Goal: Task Accomplishment & Management: Complete application form

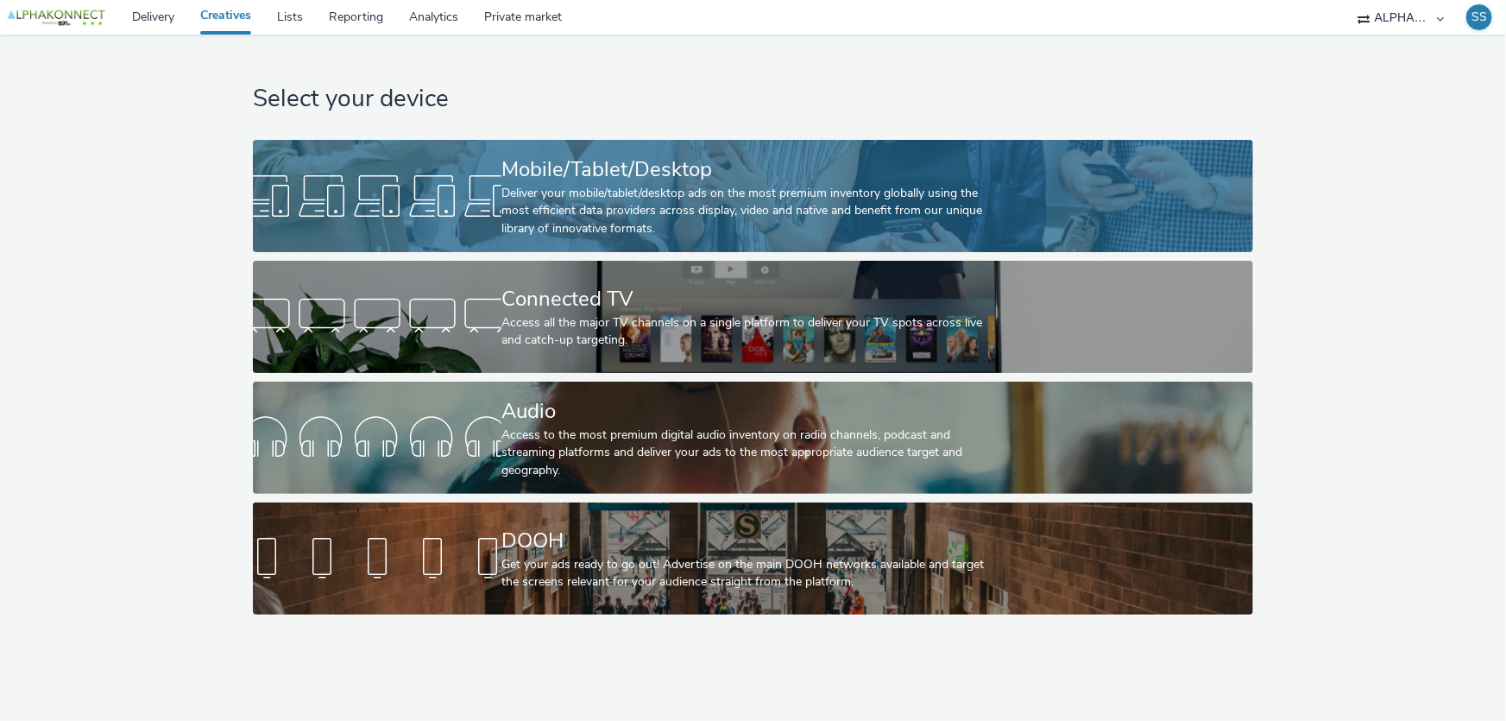
click at [740, 206] on div "Deliver your mobile/tablet/desktop ads on the most premium inventory globally u…" at bounding box center [749, 211] width 496 height 53
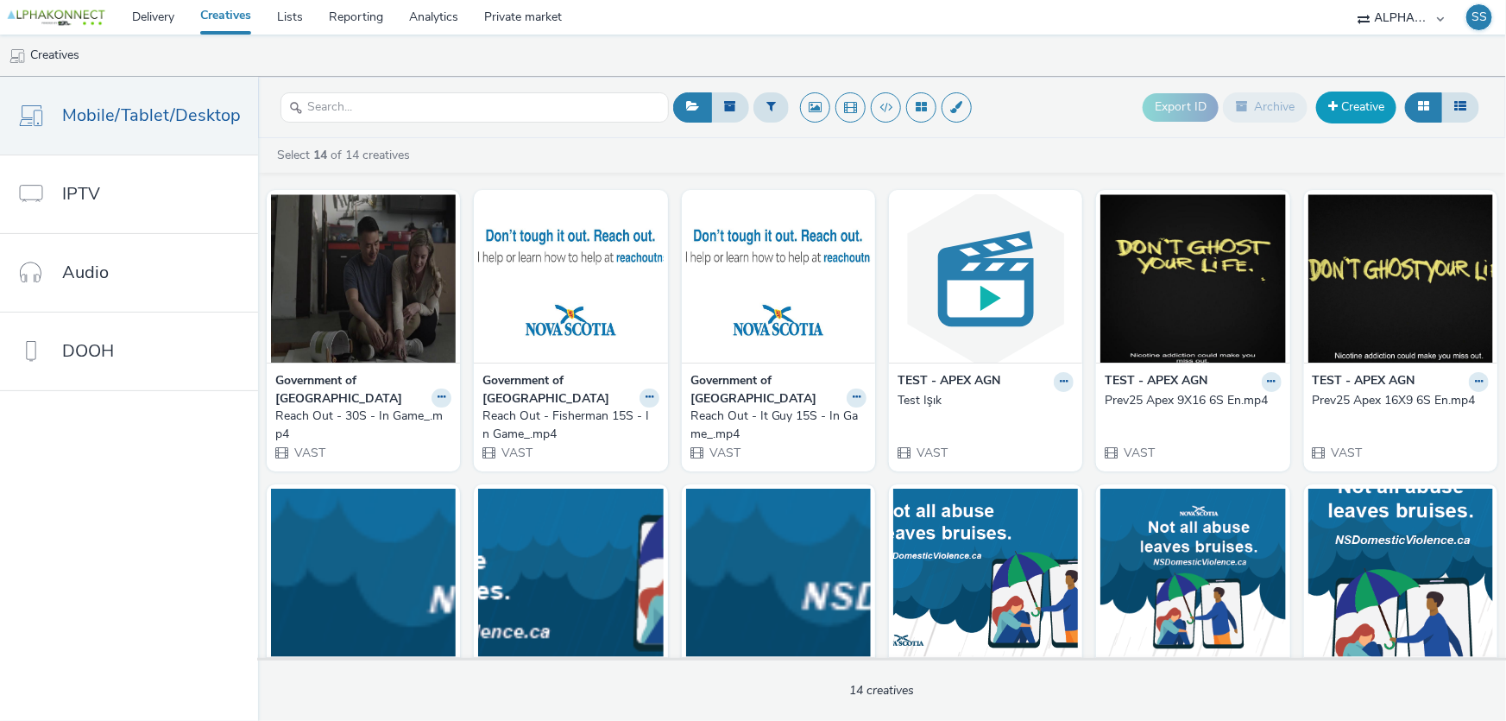
click at [1369, 109] on link "Creative" at bounding box center [1356, 106] width 80 height 31
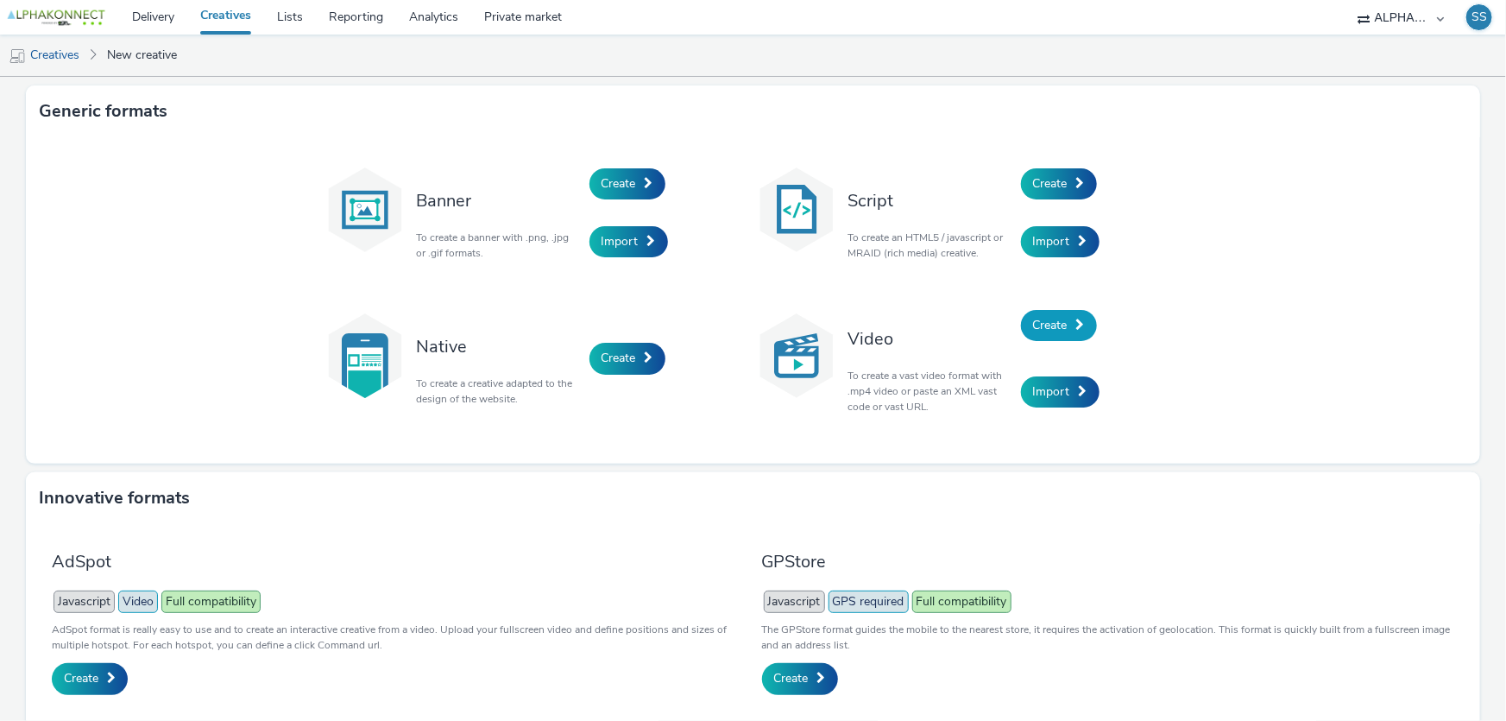
click at [1057, 323] on span "Create" at bounding box center [1050, 325] width 35 height 16
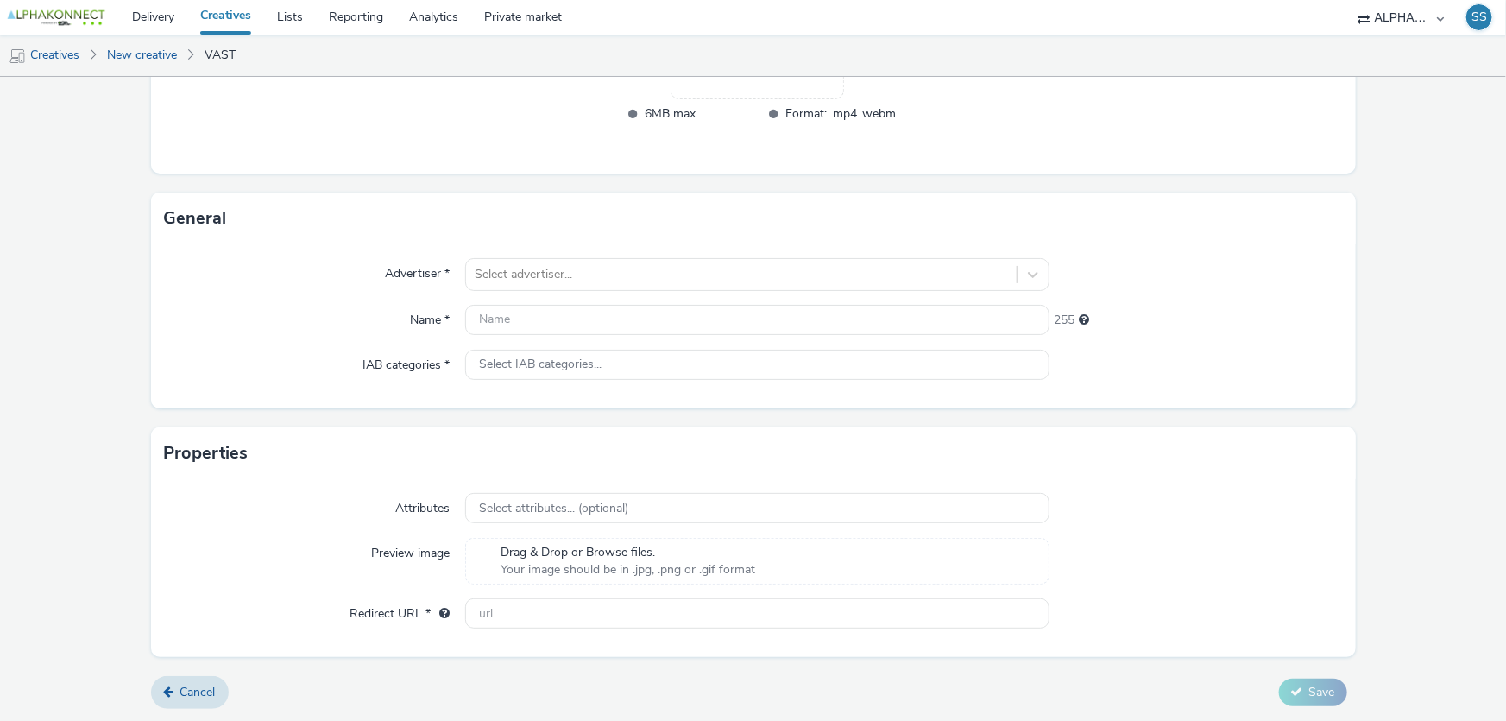
scroll to position [290, 0]
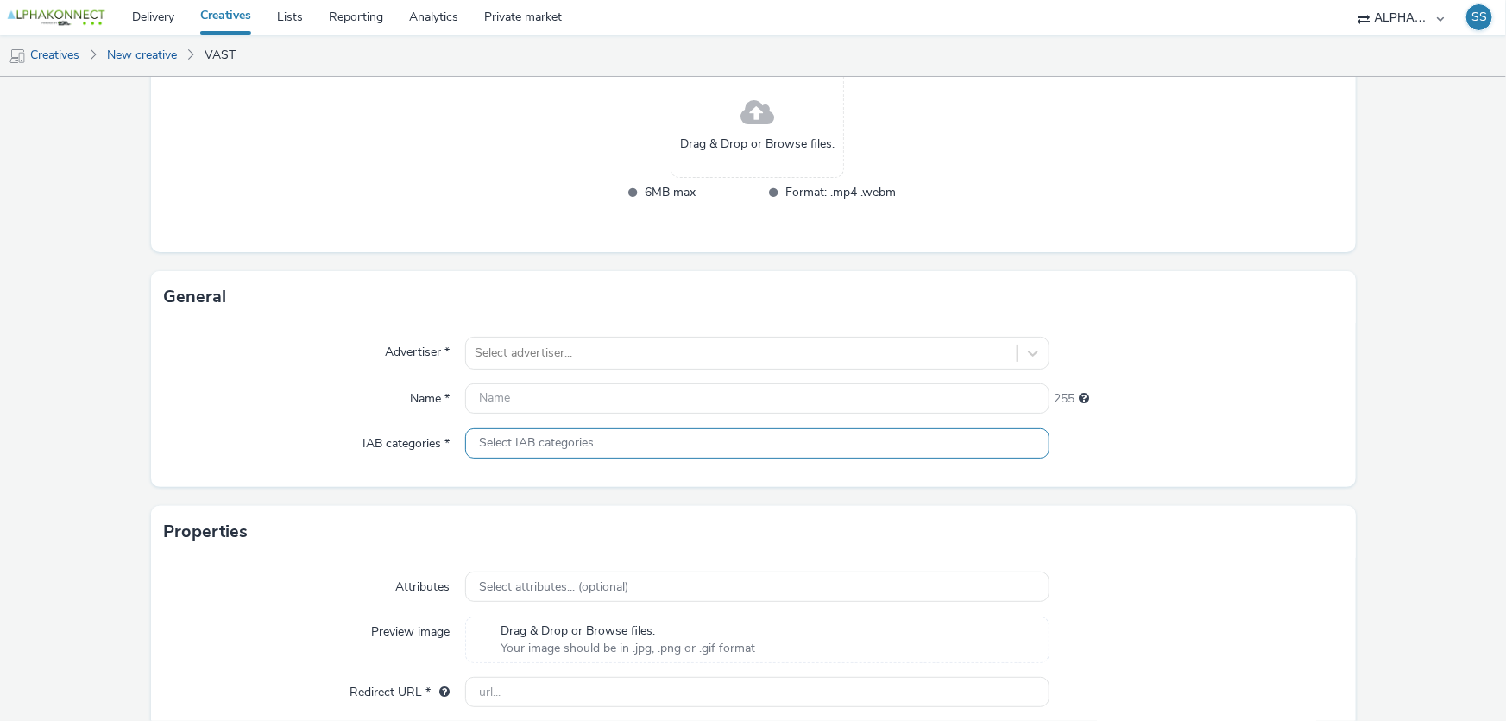
click at [582, 451] on div "Select IAB categories..." at bounding box center [757, 443] width 584 height 30
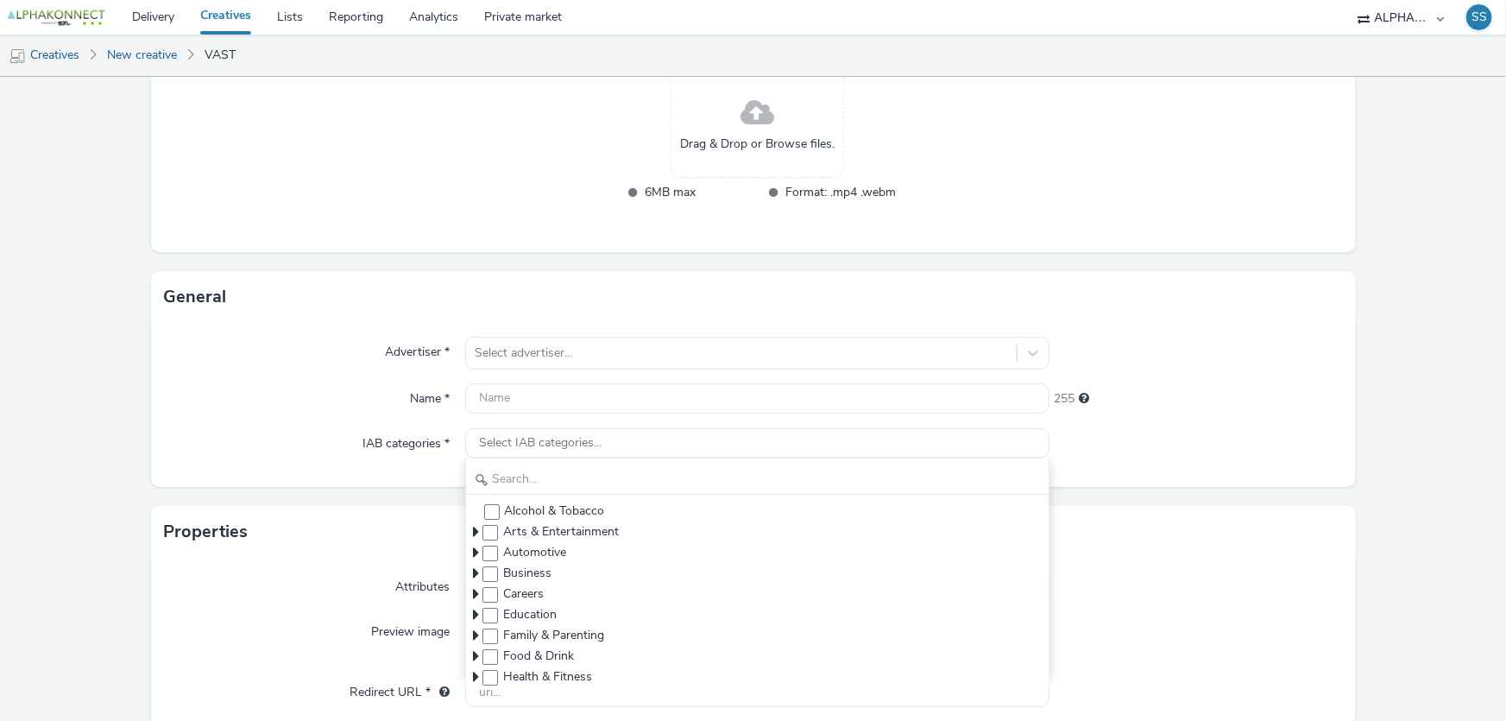
click at [1144, 417] on div "Advertiser * Select advertiser... Name * 255 IAB categories * Select IAB catego…" at bounding box center [753, 405] width 1205 height 164
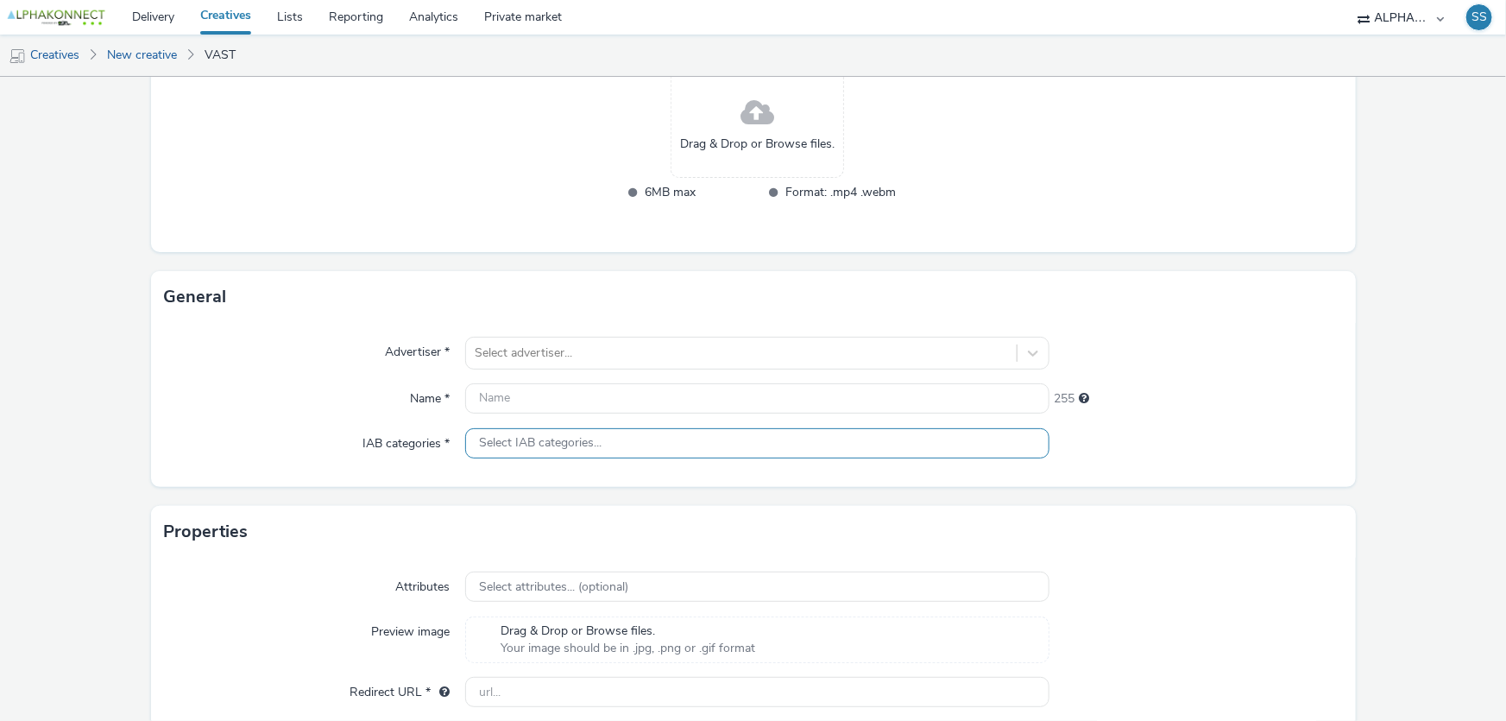
click at [708, 445] on div "Select IAB categories..." at bounding box center [757, 443] width 584 height 30
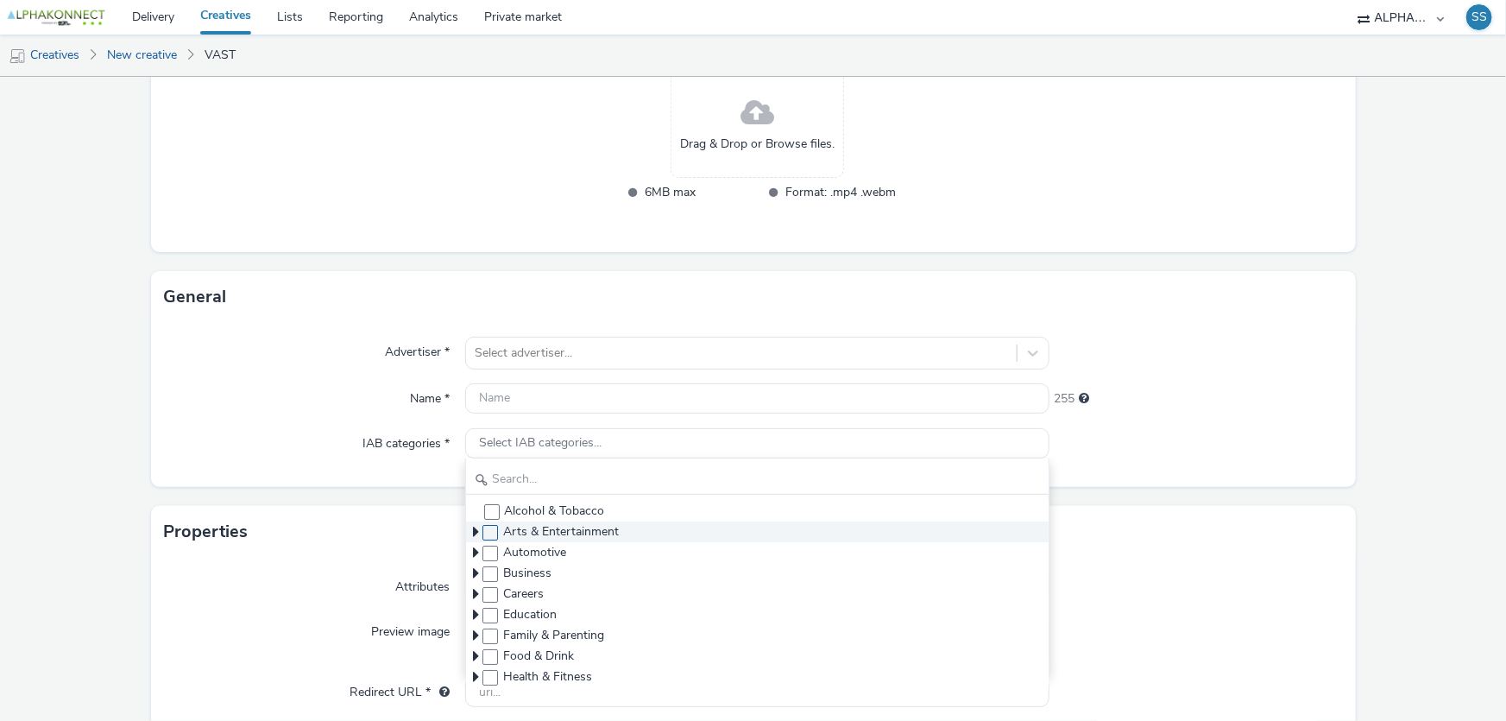
click at [488, 526] on span at bounding box center [490, 533] width 16 height 16
checkbox input "true"
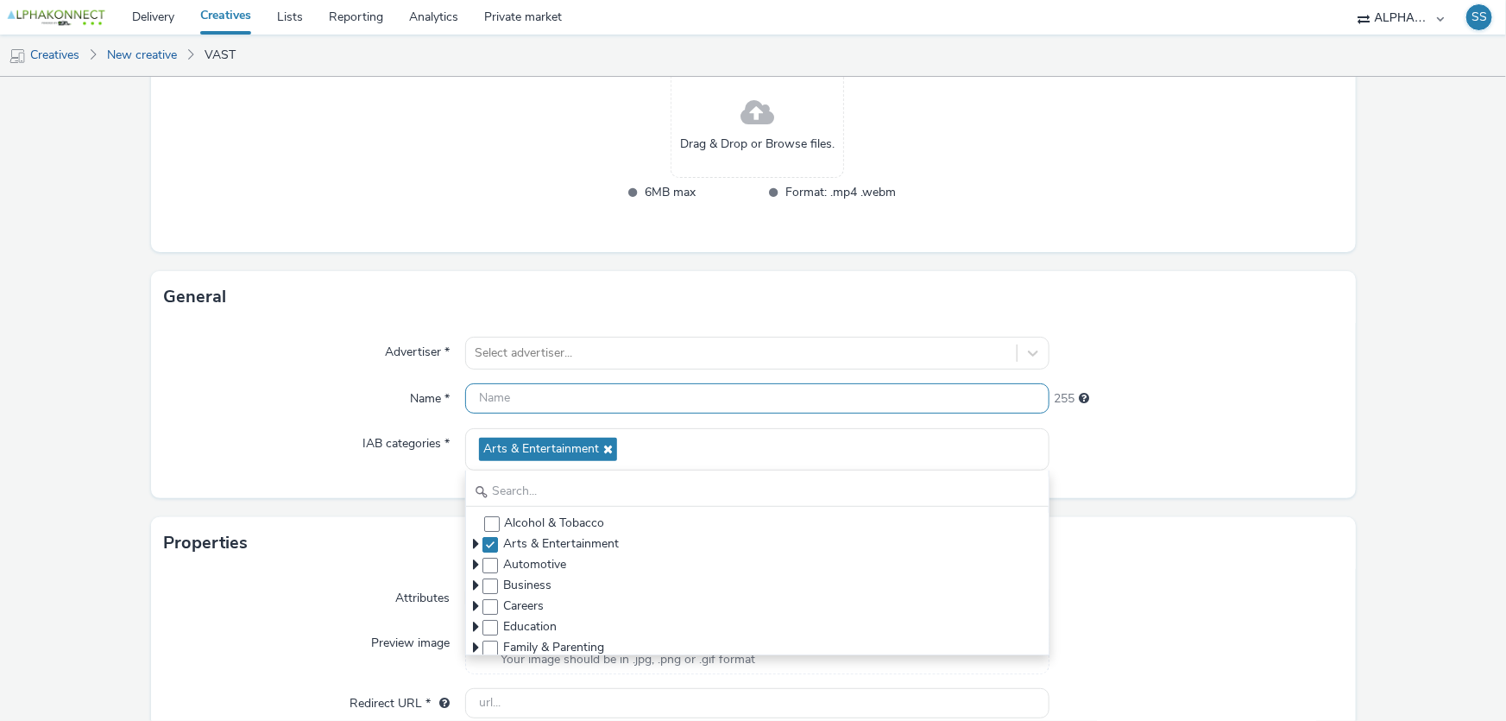
click at [485, 398] on input "text" at bounding box center [757, 398] width 584 height 30
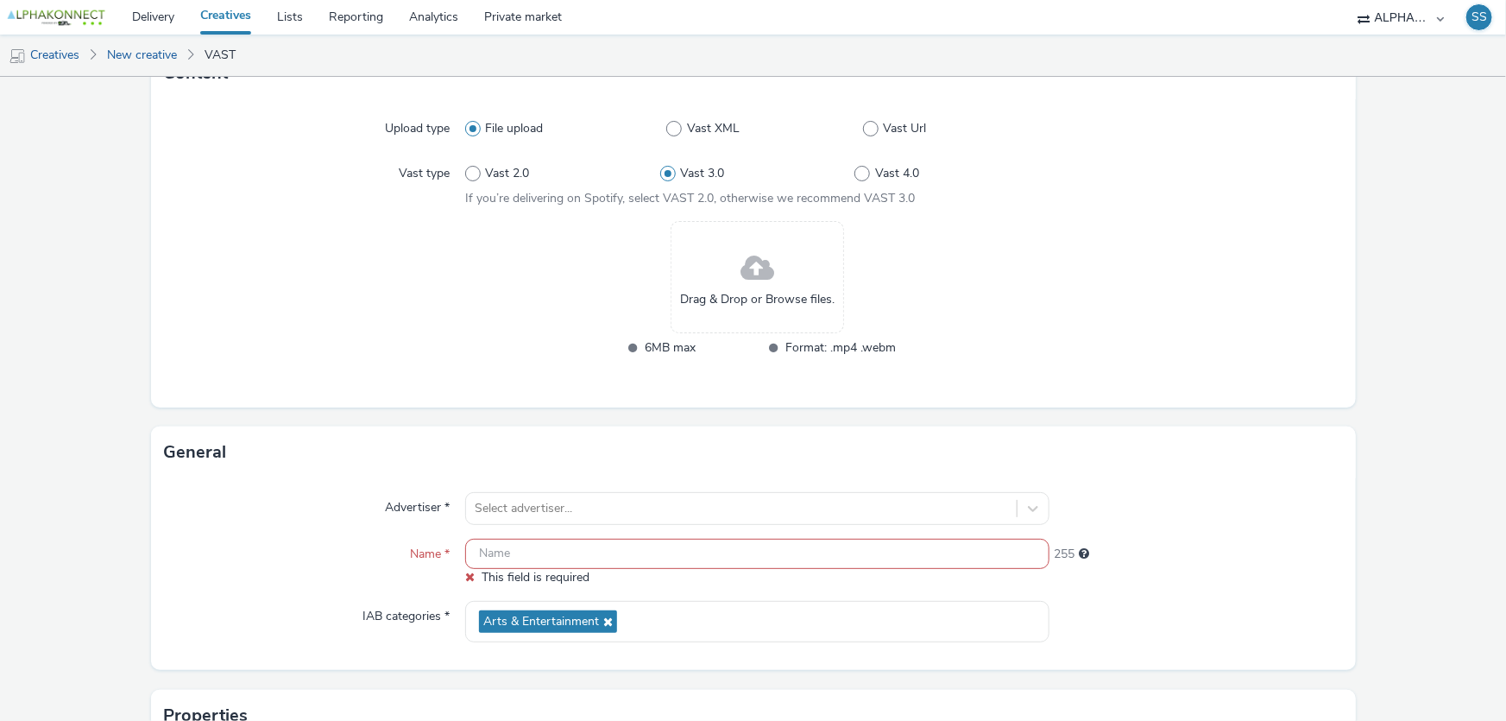
scroll to position [133, 0]
click at [767, 286] on span at bounding box center [757, 271] width 34 height 46
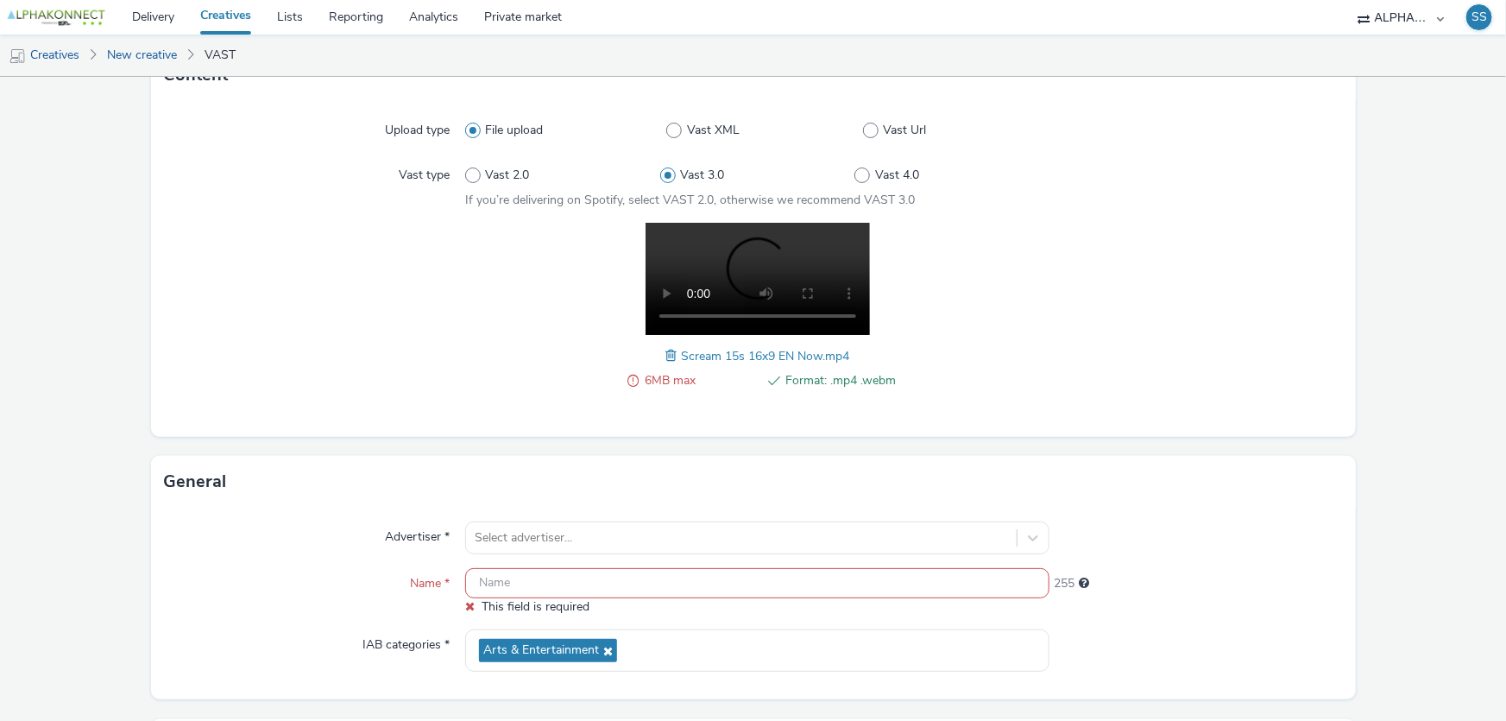
click at [629, 380] on span at bounding box center [632, 380] width 11 height 21
click at [665, 353] on span at bounding box center [673, 355] width 16 height 19
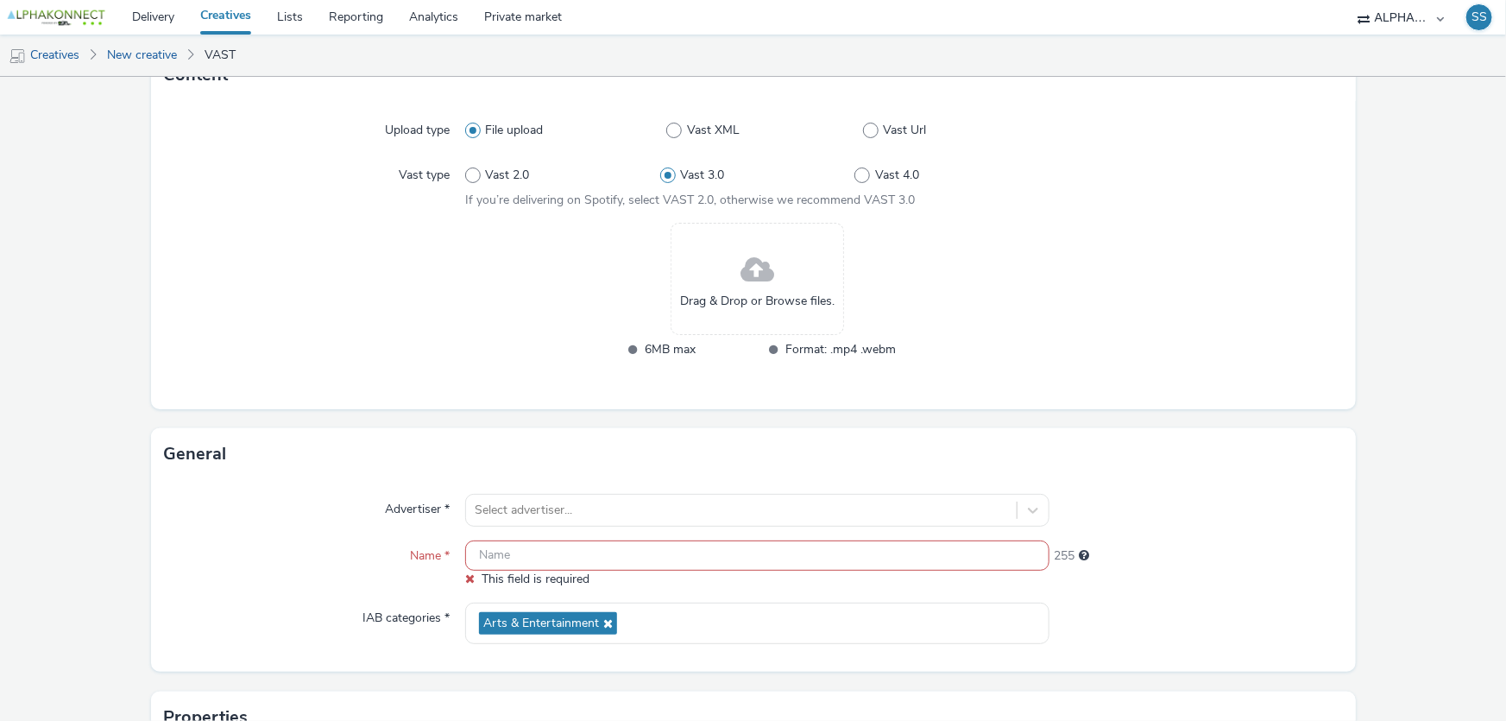
click at [1393, 349] on form "New creative Content Upload type File upload Vast XML Vast Url Vast type Vast 2…" at bounding box center [753, 464] width 1506 height 1041
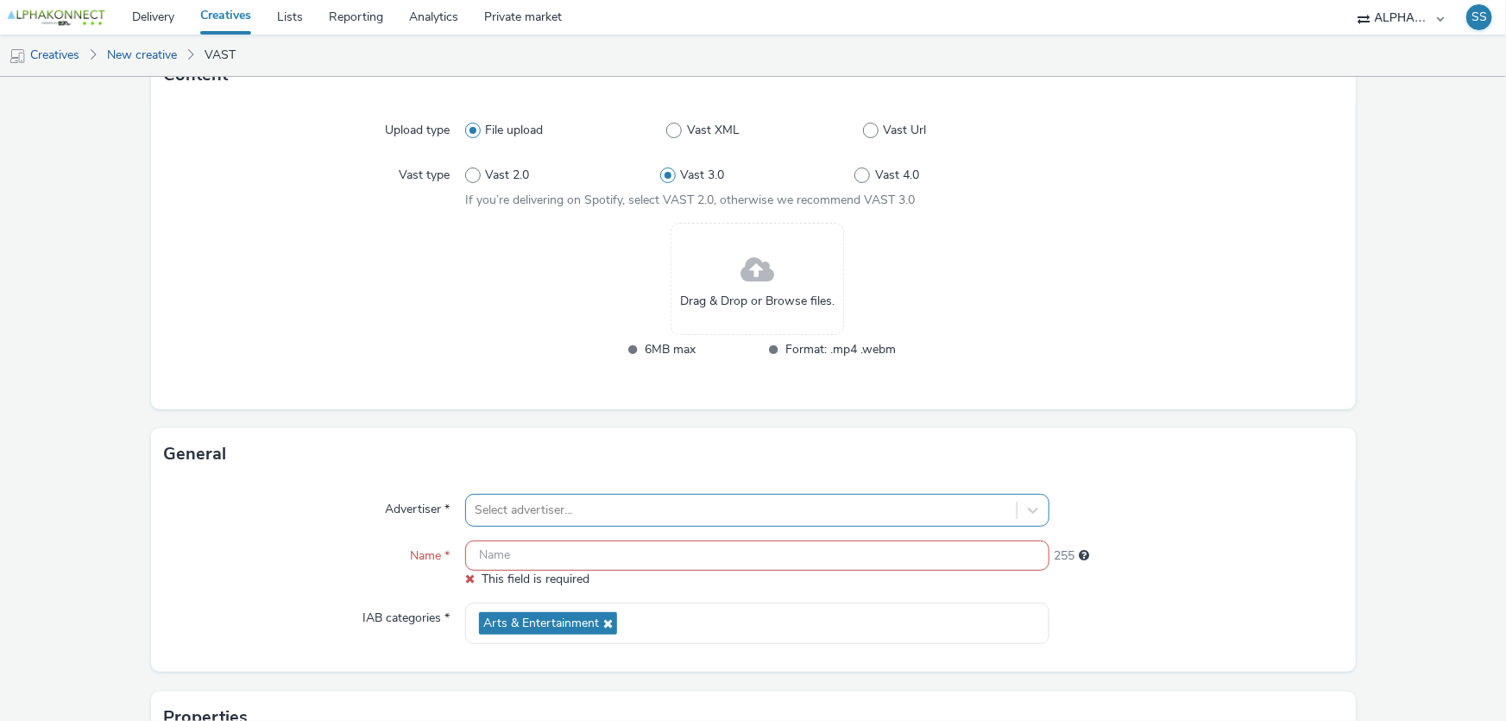
click at [488, 510] on div "Select advertiser..." at bounding box center [757, 510] width 584 height 33
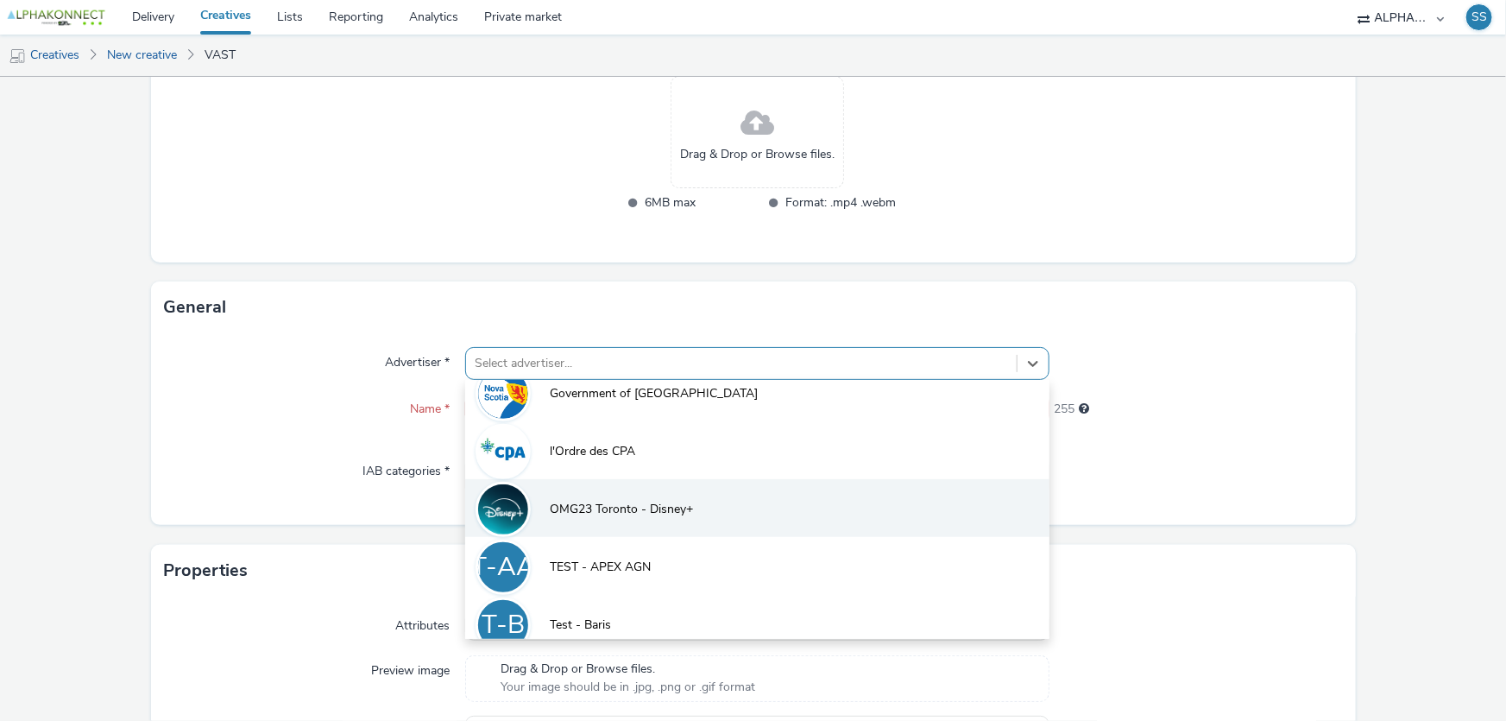
scroll to position [95, 0]
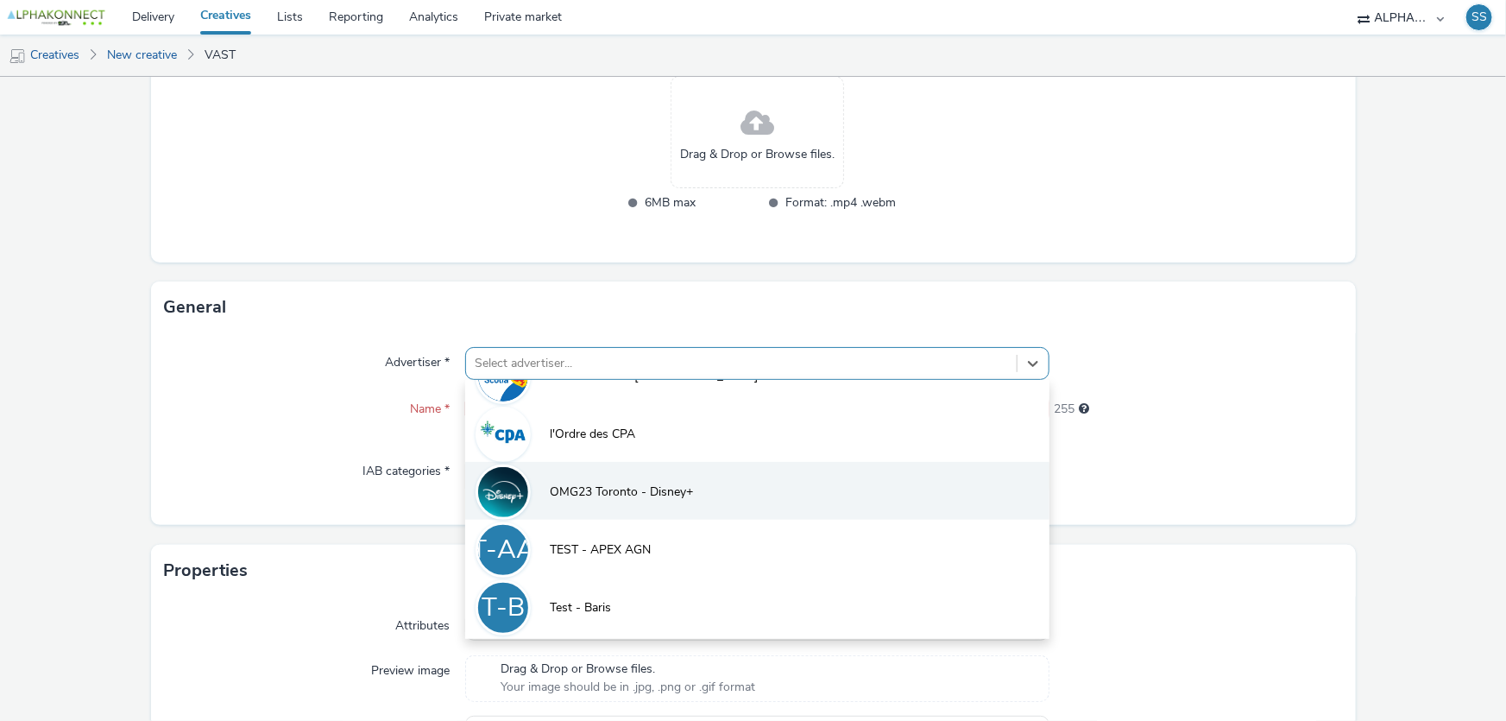
click at [634, 501] on li "OMG23 Toronto - Disney+" at bounding box center [757, 491] width 584 height 58
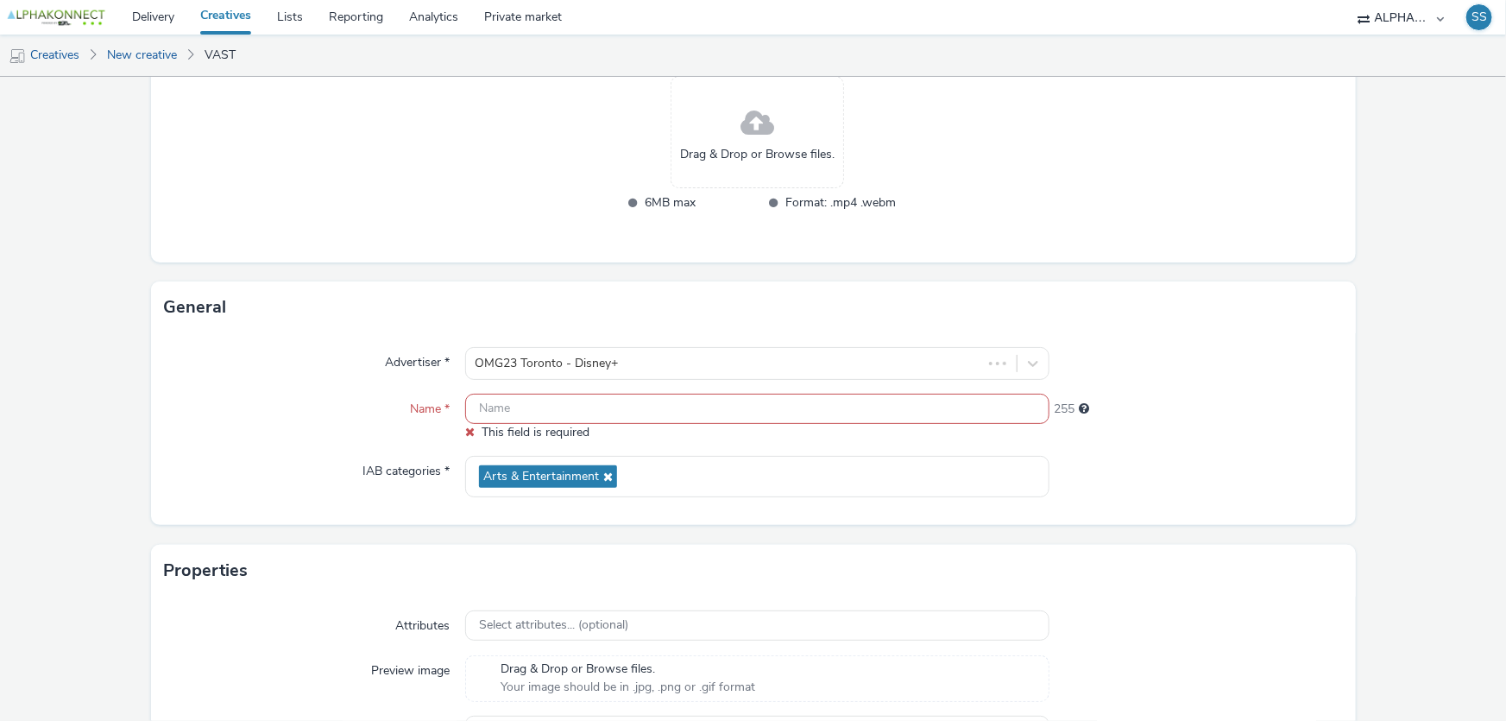
click at [577, 395] on input "text" at bounding box center [757, 408] width 584 height 30
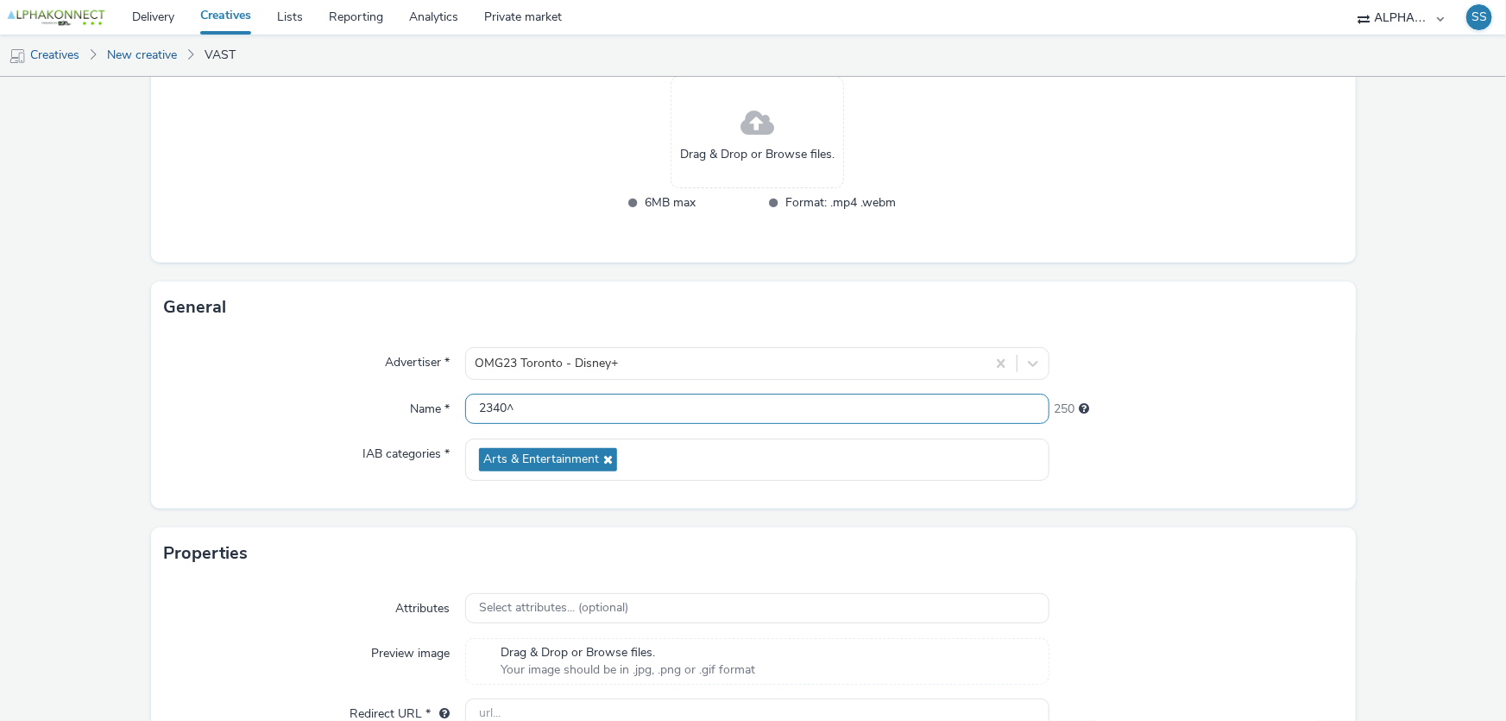
paste input "Disney+ [DATE]"
click at [716, 147] on span "Drag & Drop or Browse files." at bounding box center [757, 154] width 154 height 17
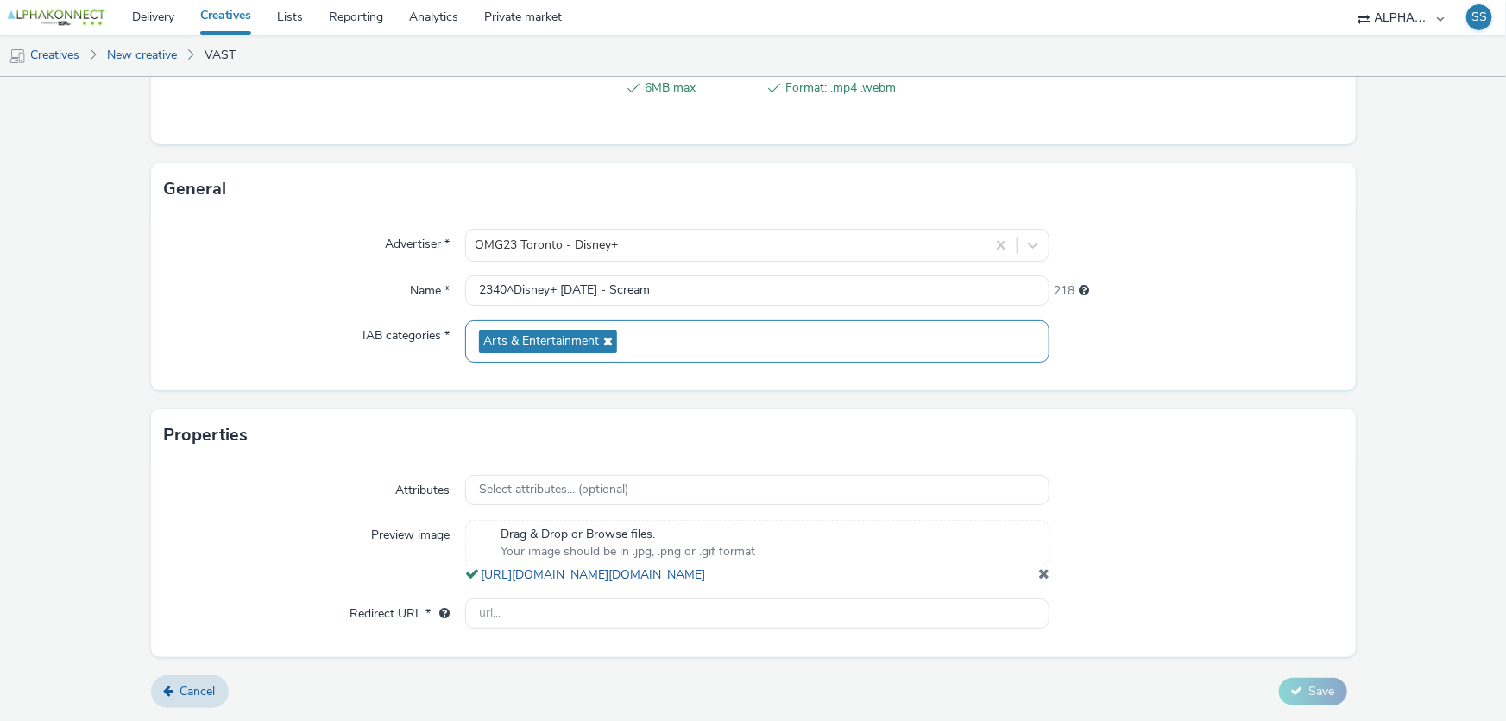
scroll to position [440, 0]
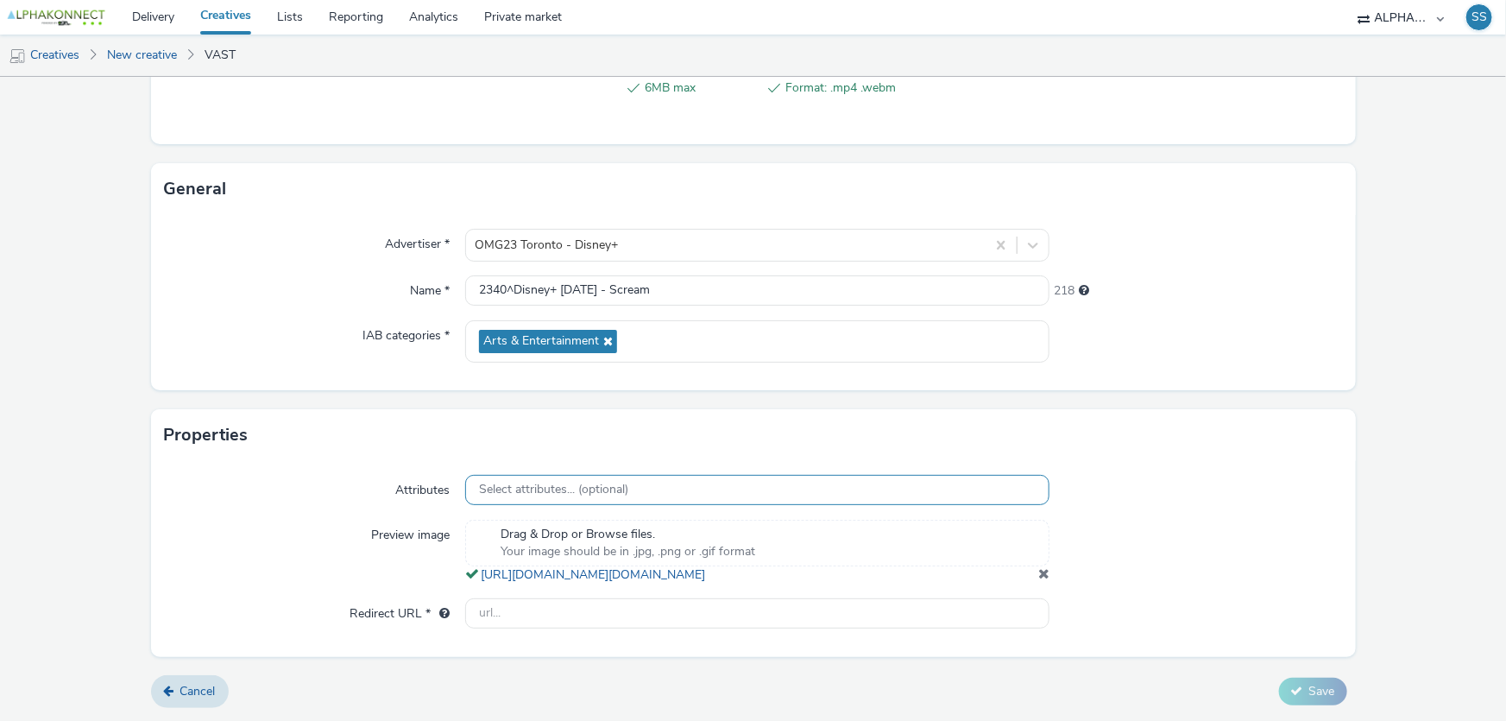
click at [549, 482] on span "Select attributes... (optional)" at bounding box center [553, 489] width 149 height 15
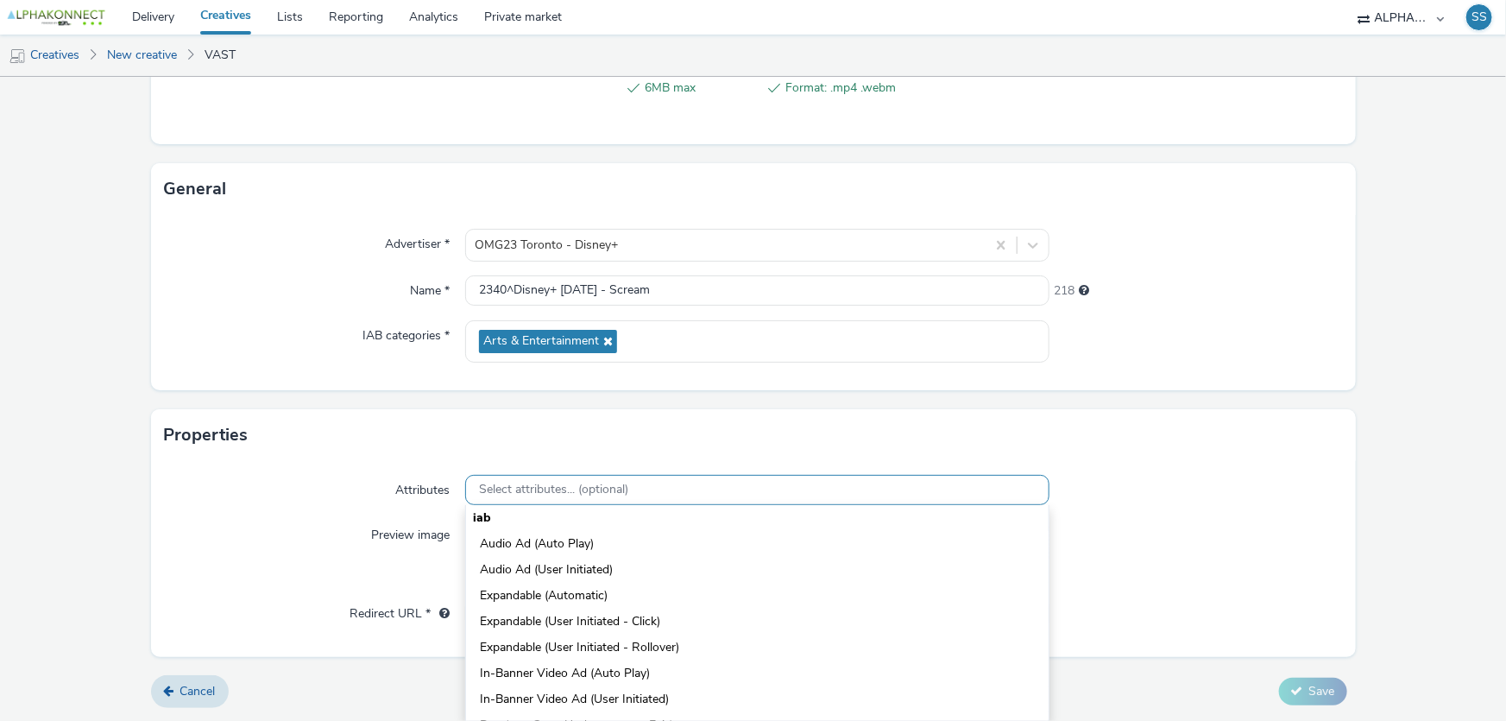
click at [547, 482] on span "Select attributes... (optional)" at bounding box center [553, 489] width 149 height 15
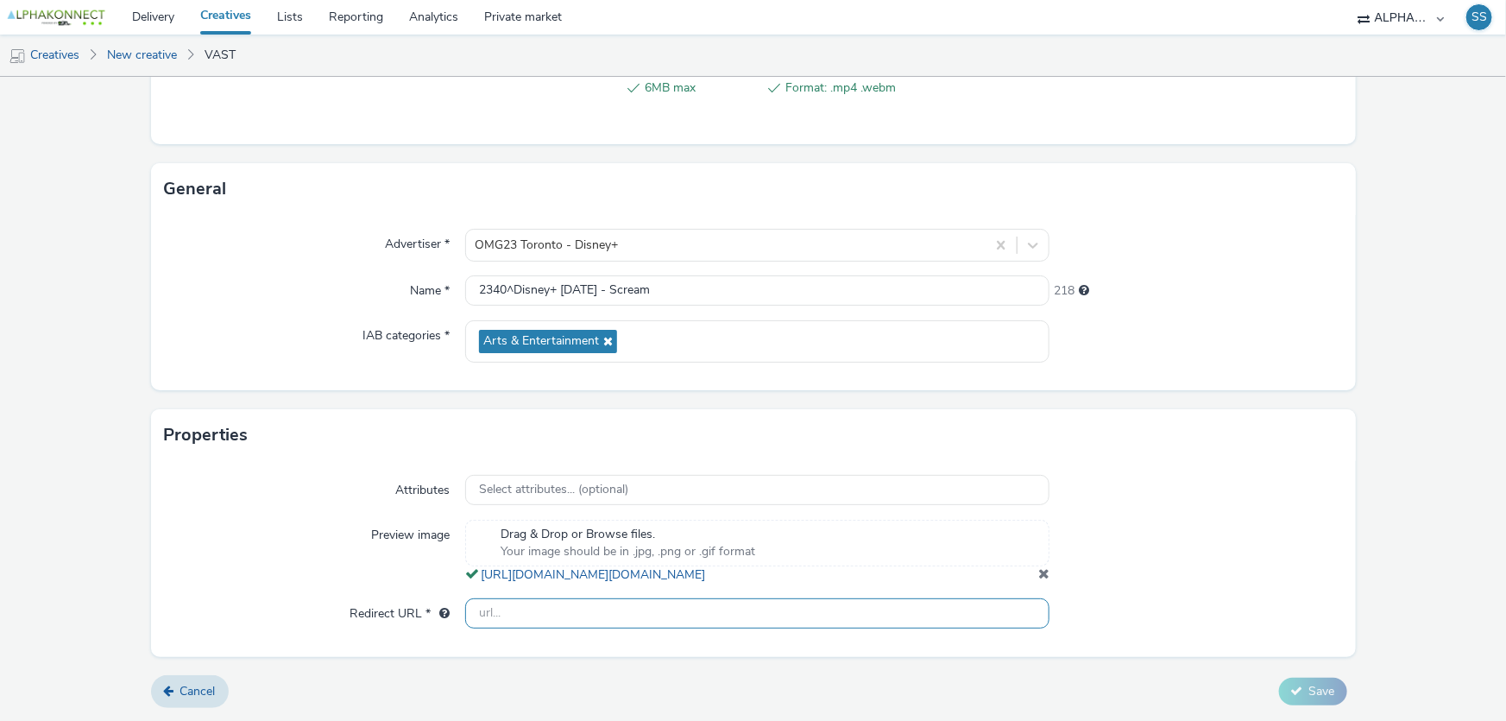
click at [758, 622] on input "text" at bounding box center [757, 613] width 584 height 30
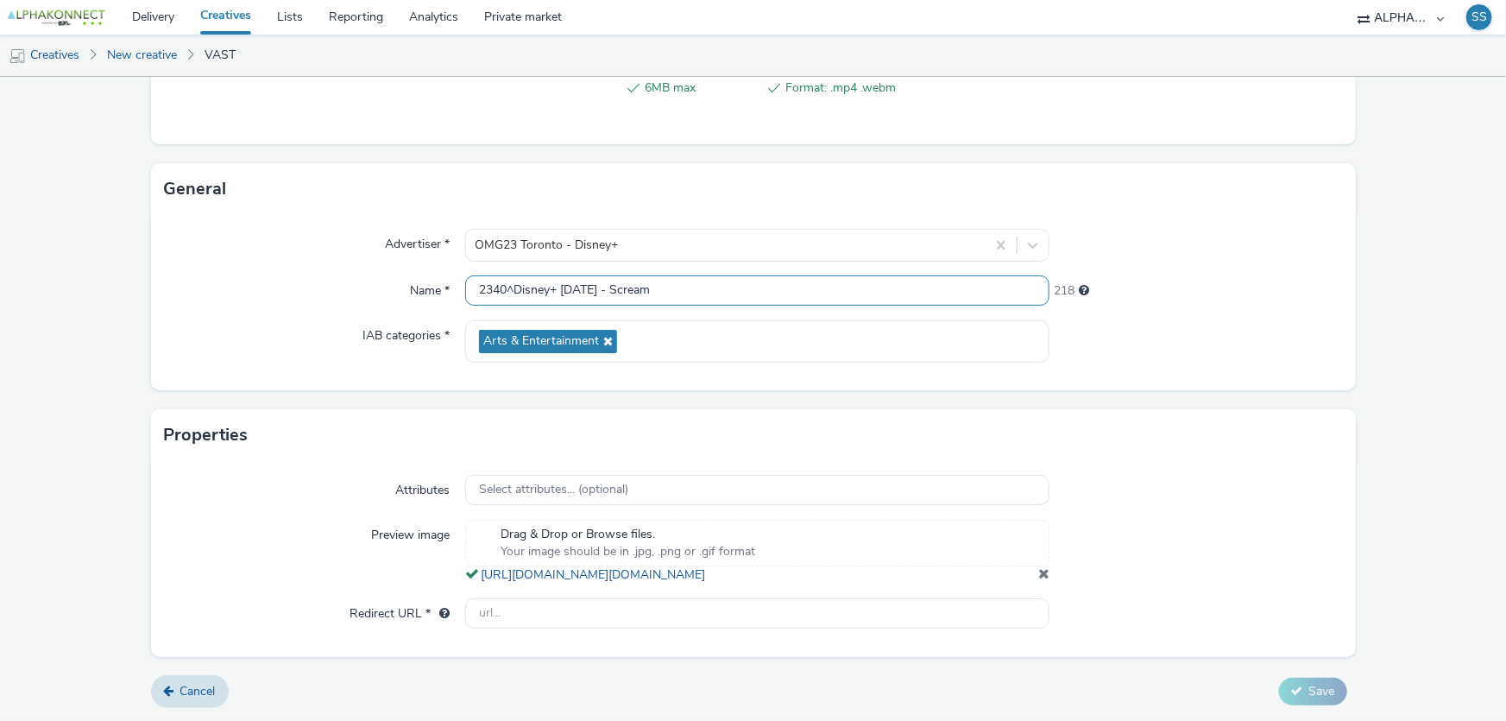
drag, startPoint x: 778, startPoint y: 268, endPoint x: 796, endPoint y: 280, distance: 21.8
click at [778, 275] on input "2340^Disney+ [DATE] - Scream" at bounding box center [757, 290] width 584 height 30
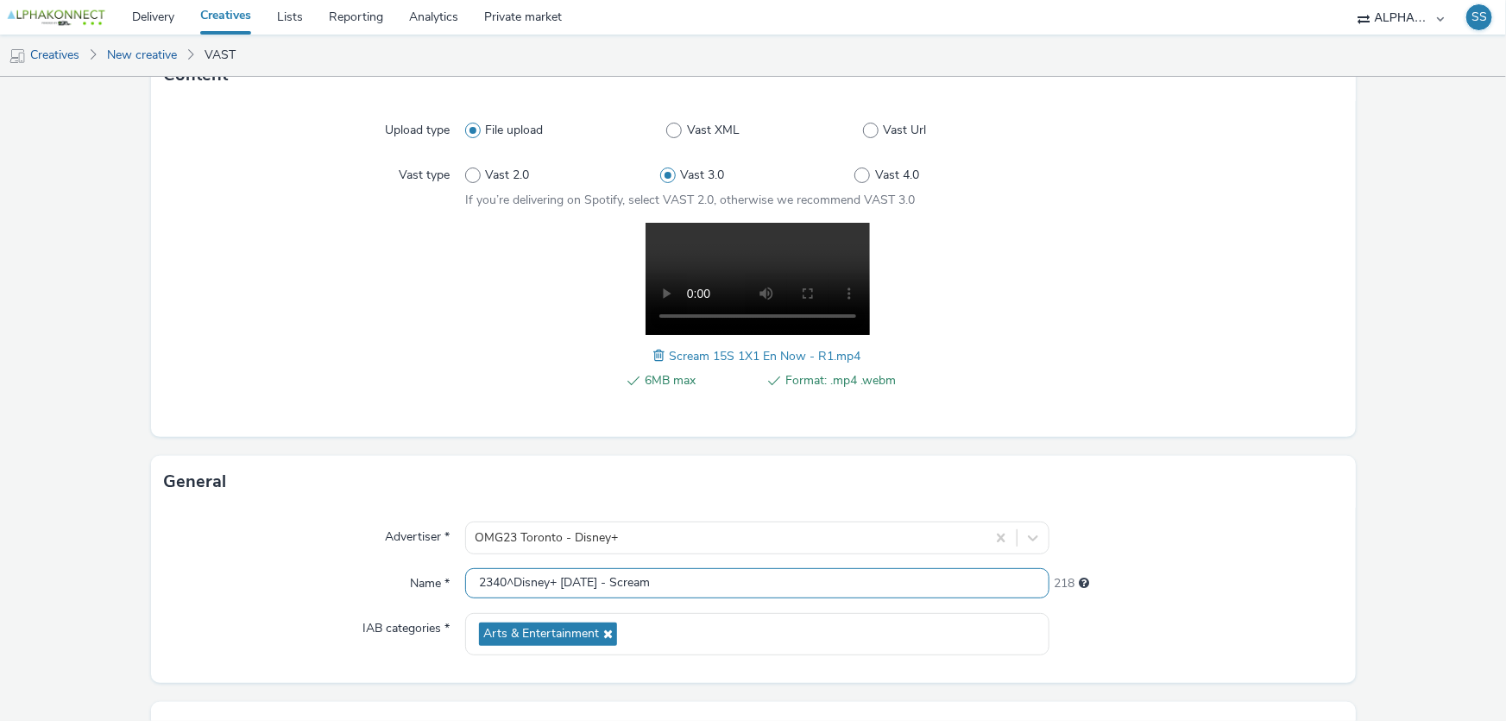
scroll to position [156, 0]
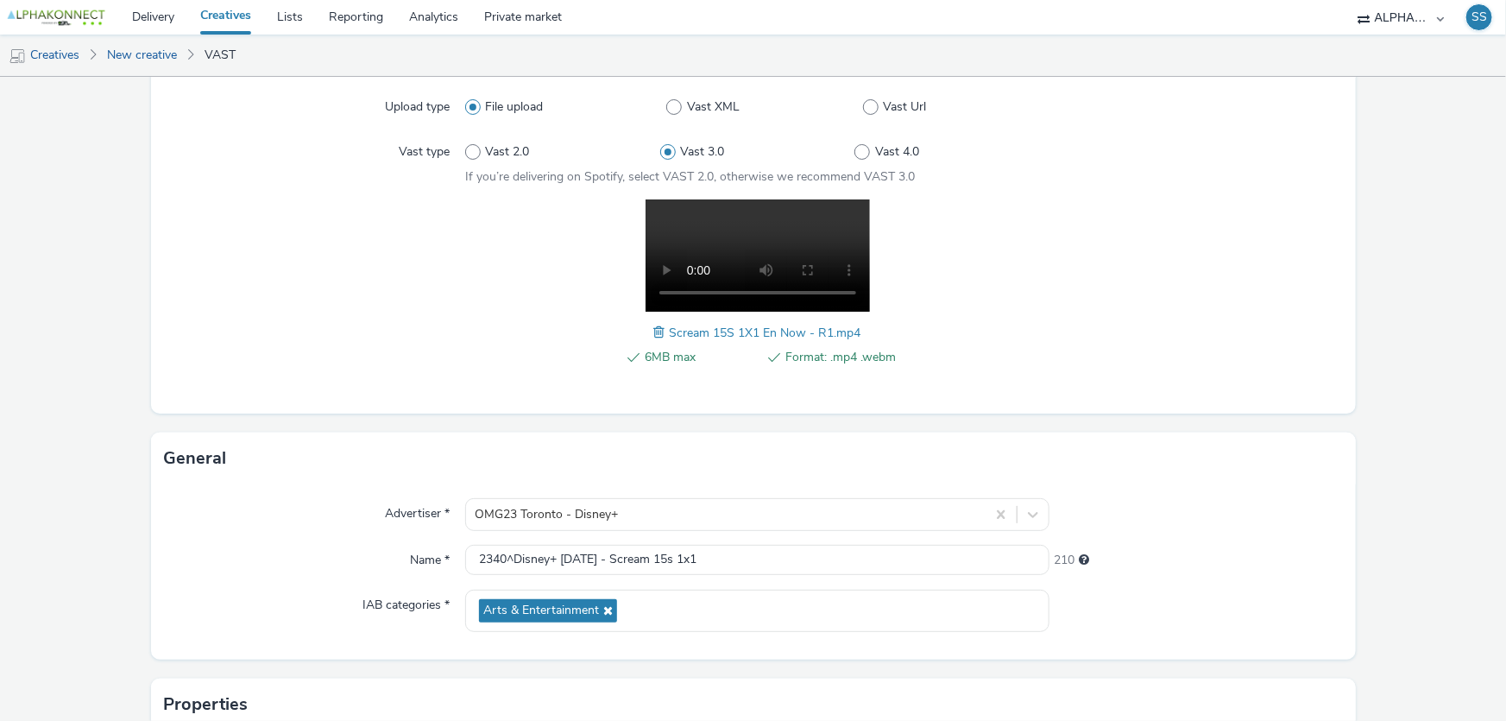
click at [1268, 526] on div at bounding box center [1195, 514] width 293 height 33
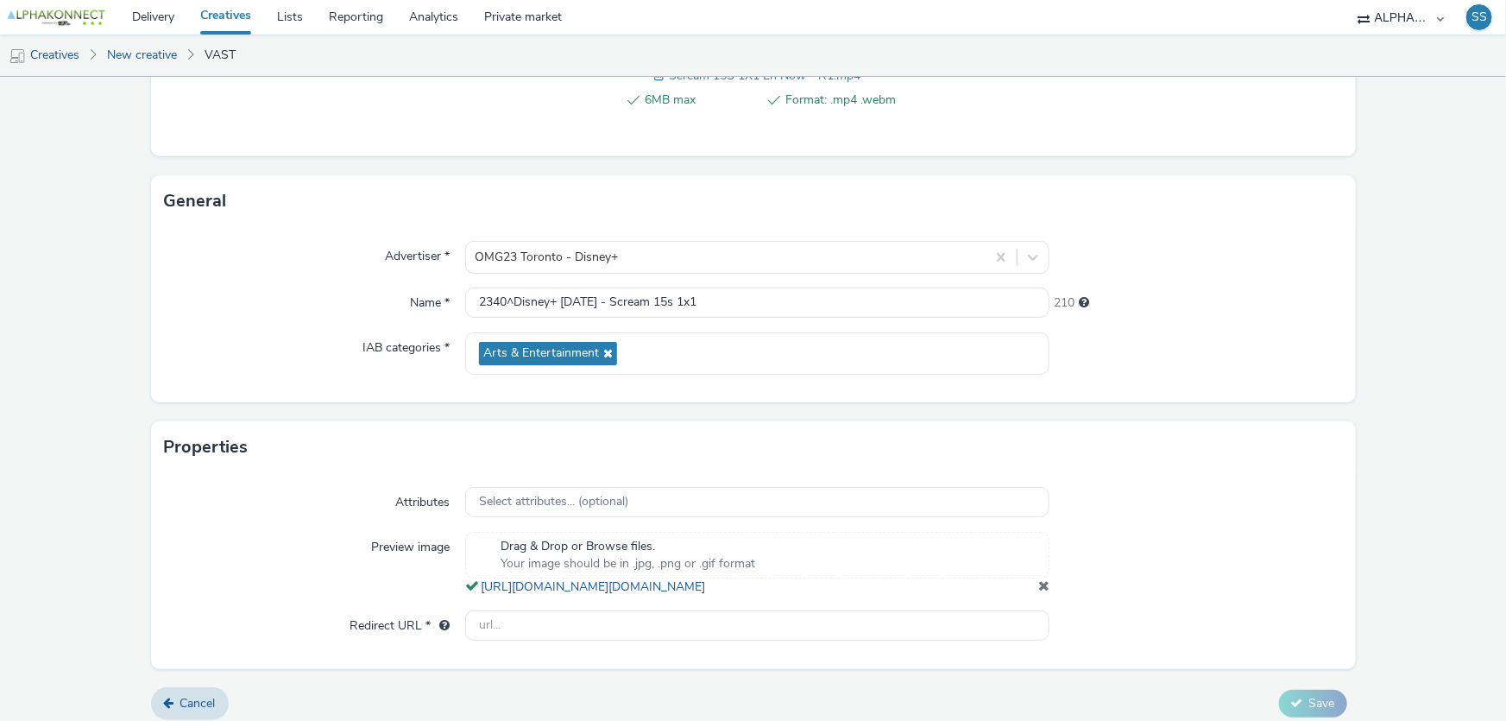
scroll to position [440, 0]
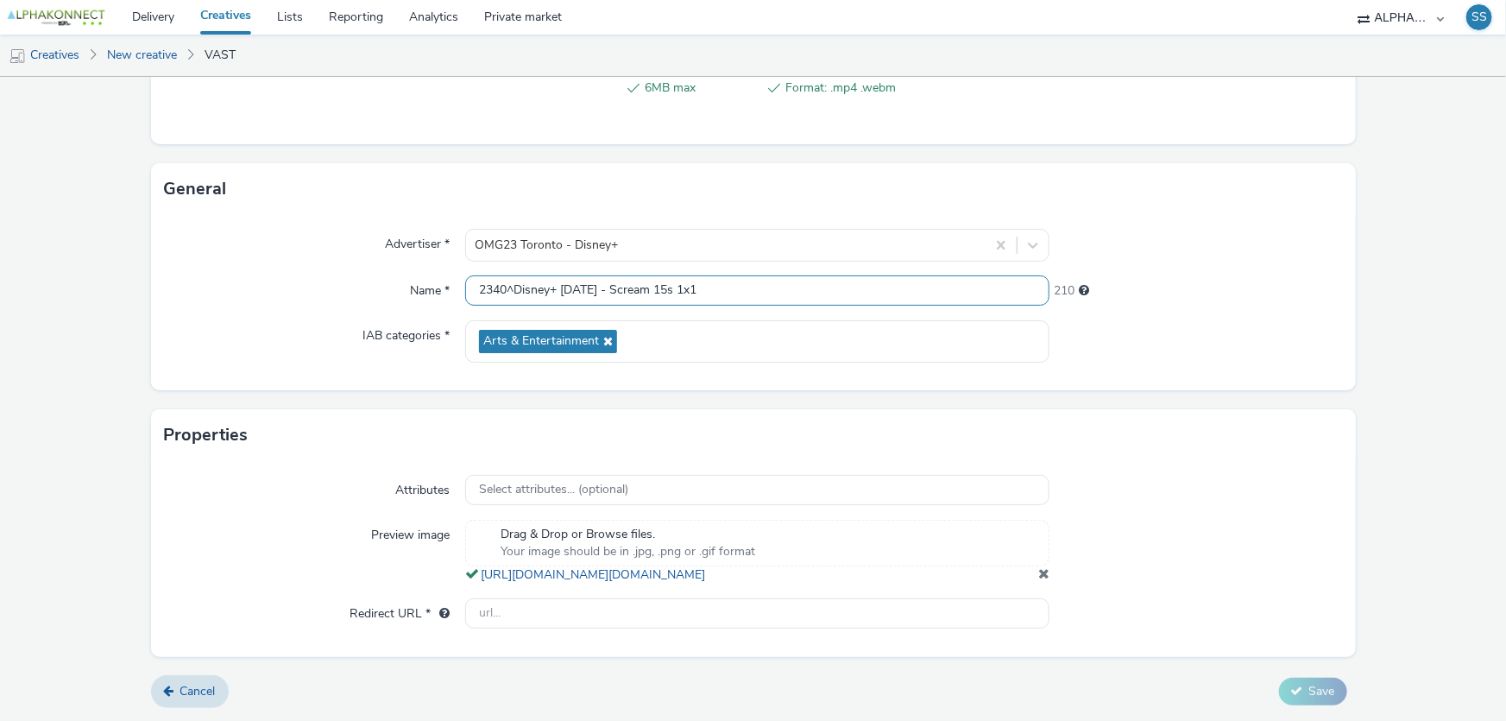
drag, startPoint x: 769, startPoint y: 273, endPoint x: 436, endPoint y: 273, distance: 333.1
click at [436, 275] on div "Name * 2340^Disney+ [DATE] - Scream 15s 1x1 210" at bounding box center [753, 290] width 1177 height 31
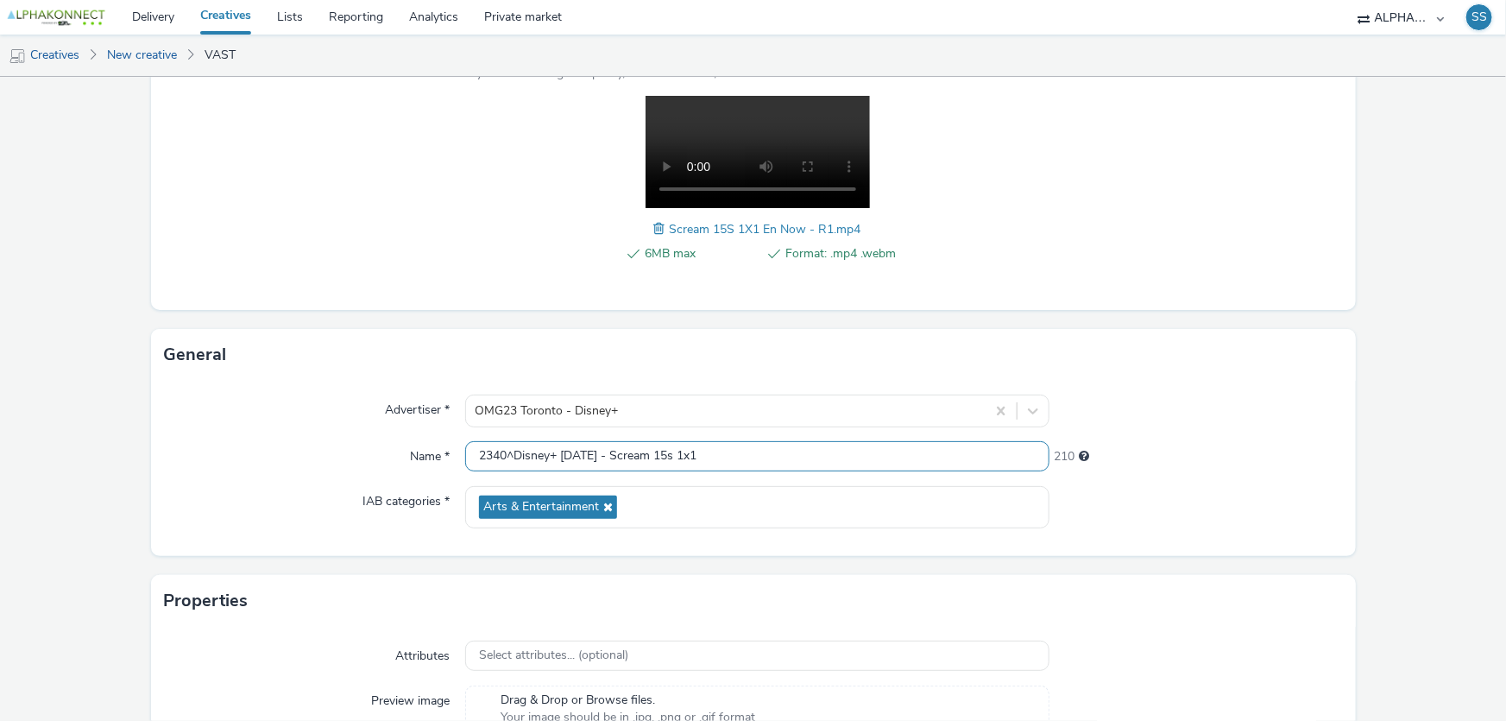
scroll to position [284, 0]
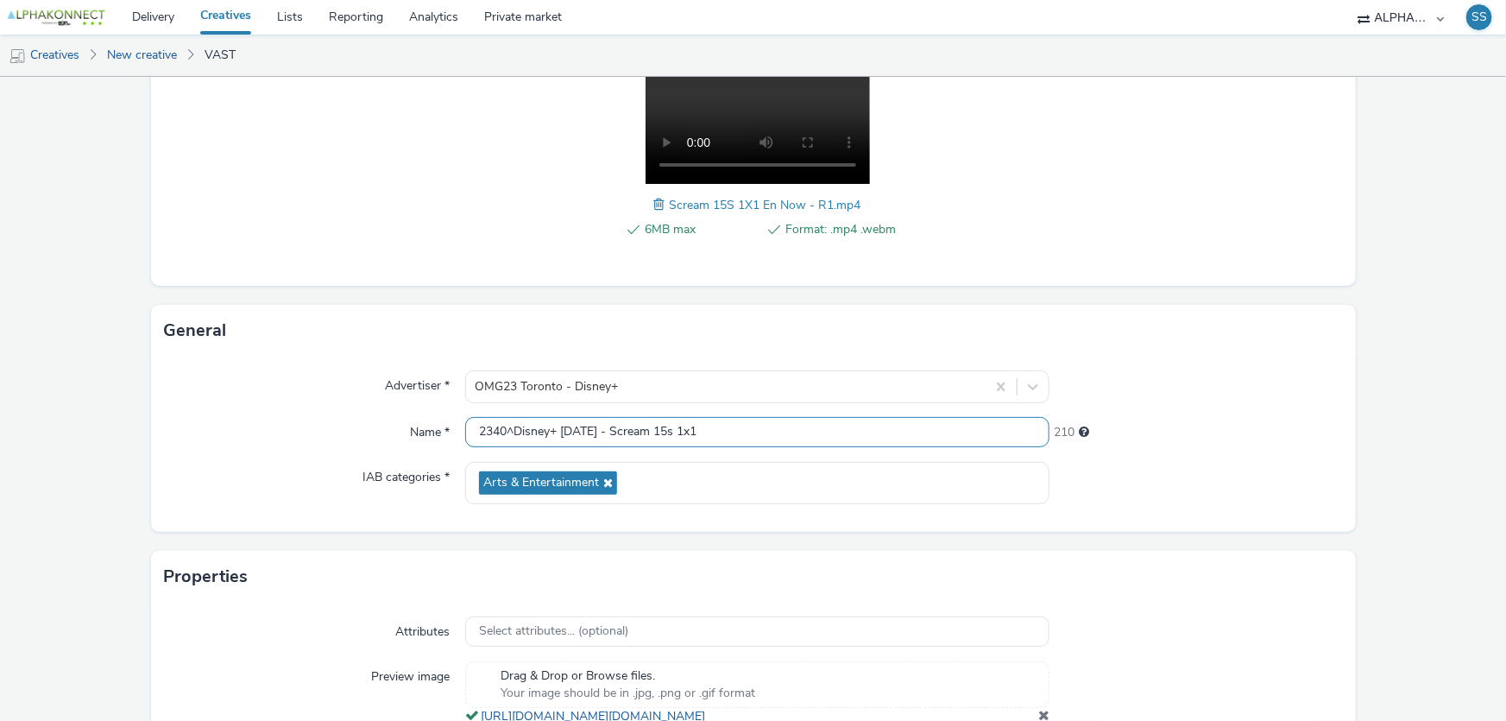
drag, startPoint x: 607, startPoint y: 413, endPoint x: 619, endPoint y: 418, distance: 12.8
click at [607, 413] on div "Advertiser * OMG23 [GEOGRAPHIC_DATA] - Disney+ Name * 2340^Disney+ [DATE] - Scr…" at bounding box center [753, 443] width 1205 height 175
drag, startPoint x: 655, startPoint y: 433, endPoint x: 357, endPoint y: 431, distance: 297.7
click at [357, 431] on div "Name * 2340^Disney+ [DATE] - Scream 15s 1x1 210" at bounding box center [753, 432] width 1177 height 31
click at [622, 419] on input "Scream 15s 1x1" at bounding box center [757, 432] width 584 height 30
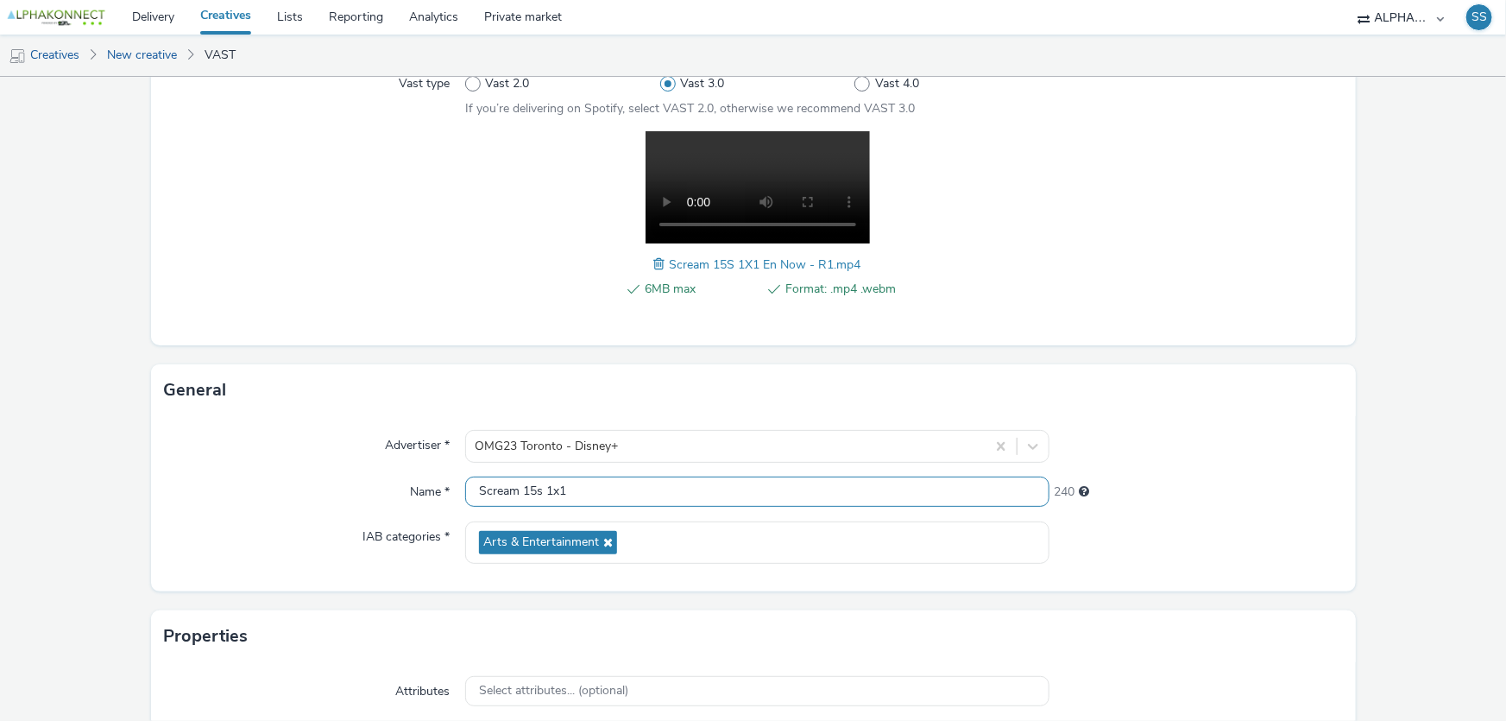
scroll to position [440, 0]
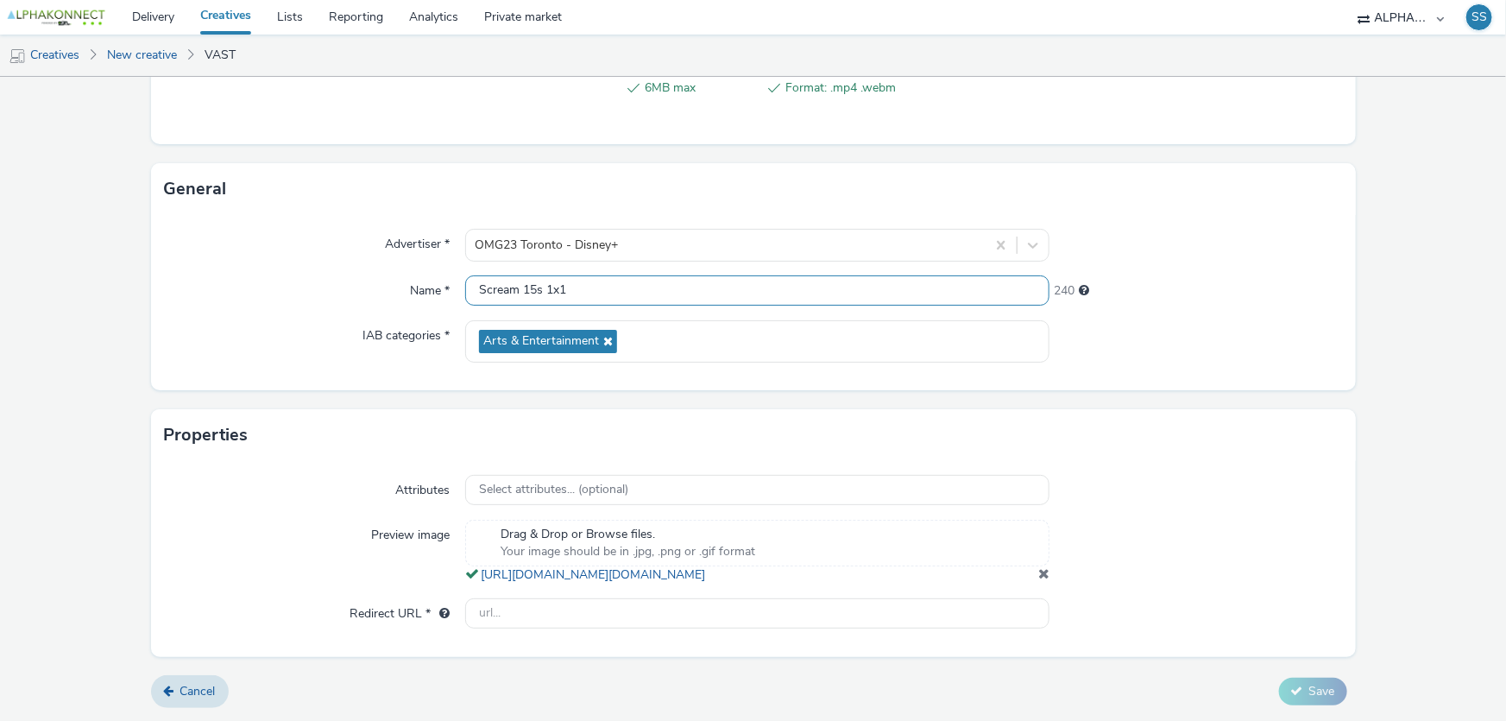
type input "Scream 15s 1x1"
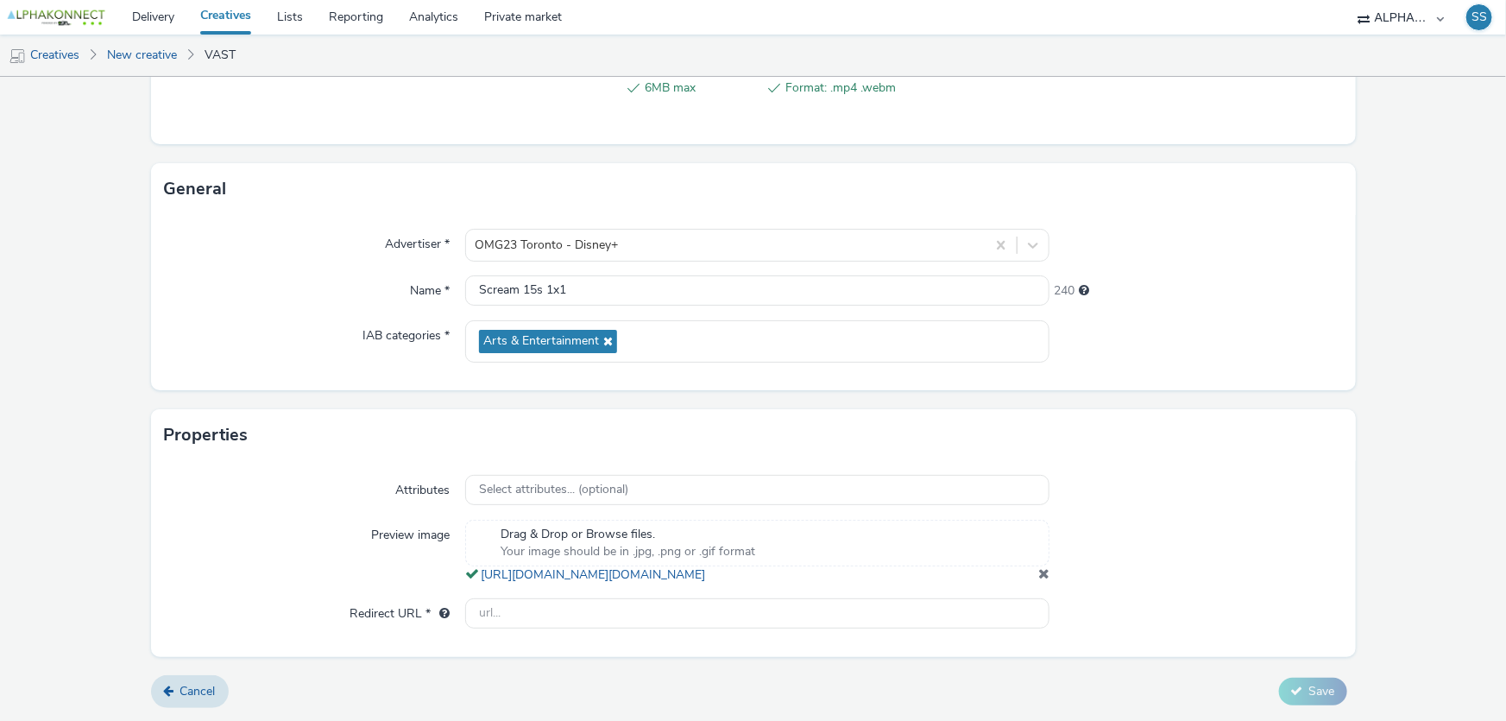
click at [580, 590] on div "Attributes Select attributes... (optional) Preview image Drag & Drop or Browse …" at bounding box center [753, 558] width 1205 height 195
click at [571, 608] on input "text" at bounding box center [757, 613] width 584 height 30
paste input "[URL][DOMAIN_NAME]"
type input "[URL][DOMAIN_NAME]"
click at [1291, 693] on icon at bounding box center [1297, 690] width 12 height 12
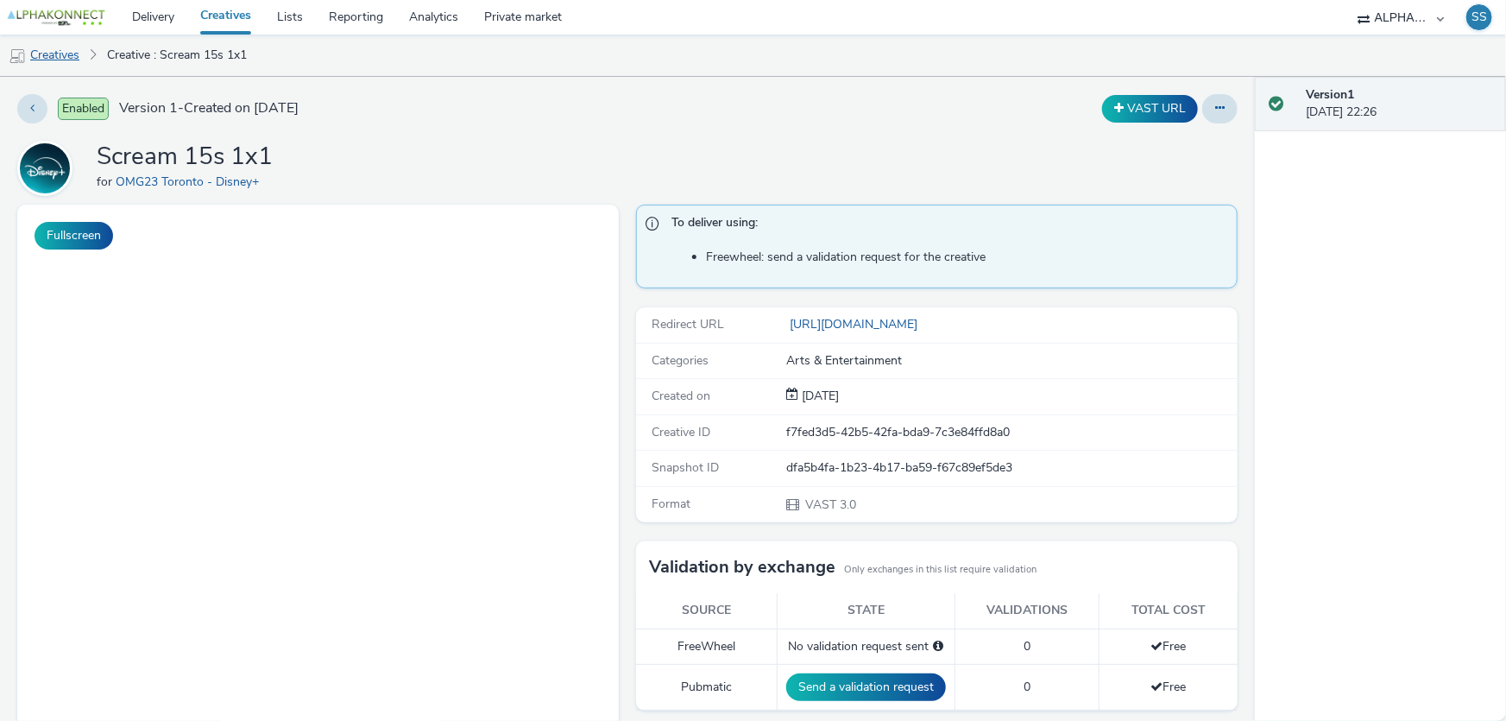
click at [54, 60] on link "Creatives" at bounding box center [44, 55] width 88 height 41
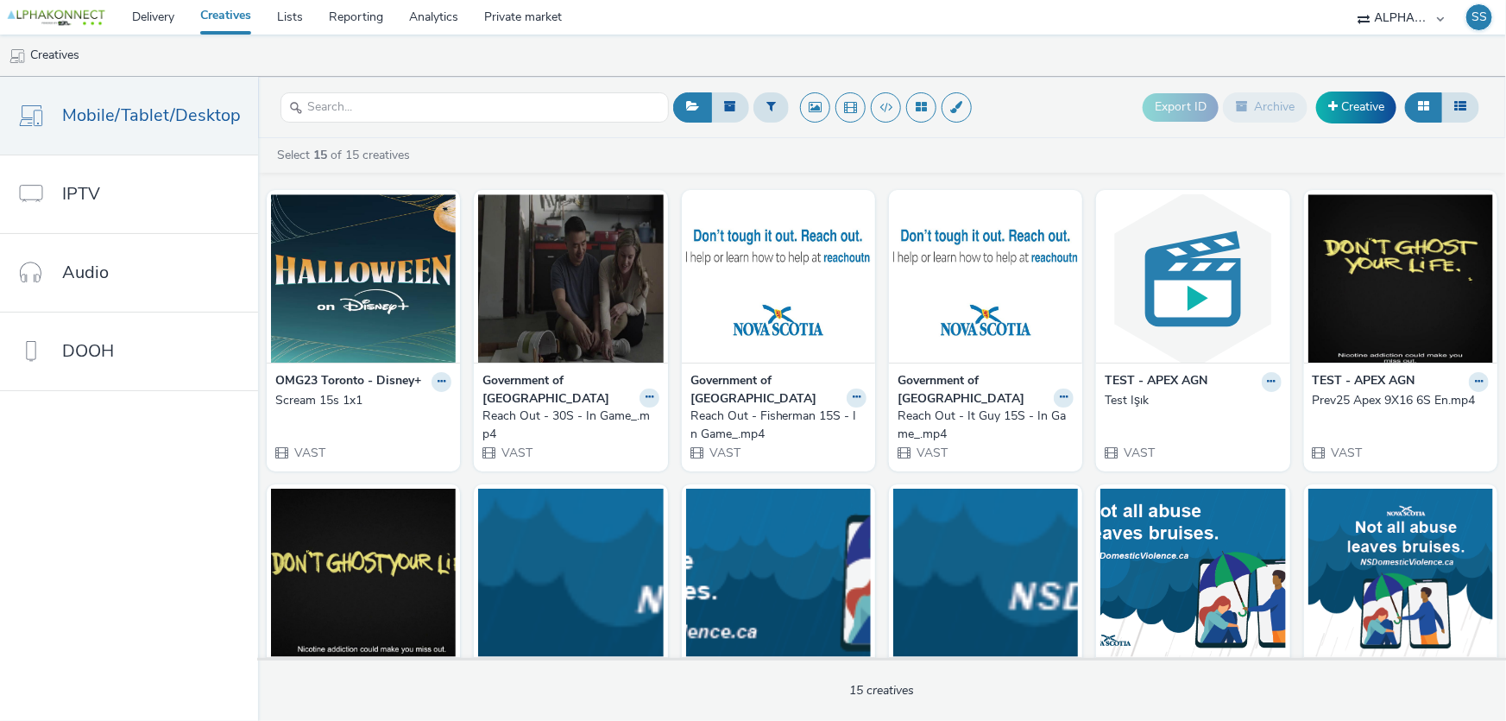
click at [199, 477] on nav "Mobile/Tablet/Desktop IPTV Audio DOOH" at bounding box center [129, 399] width 258 height 644
click at [1356, 108] on link "Creative" at bounding box center [1356, 106] width 80 height 31
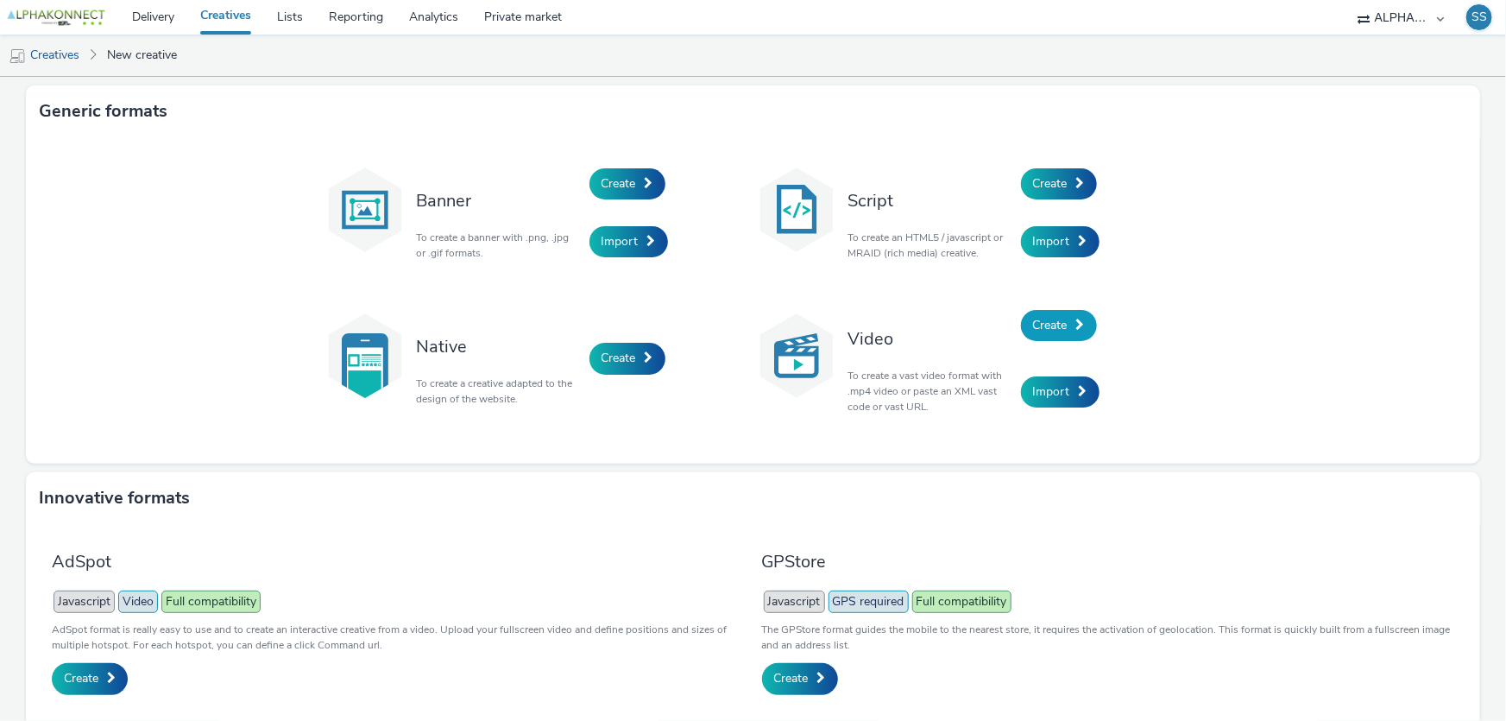
click at [1059, 335] on link "Create" at bounding box center [1059, 325] width 76 height 31
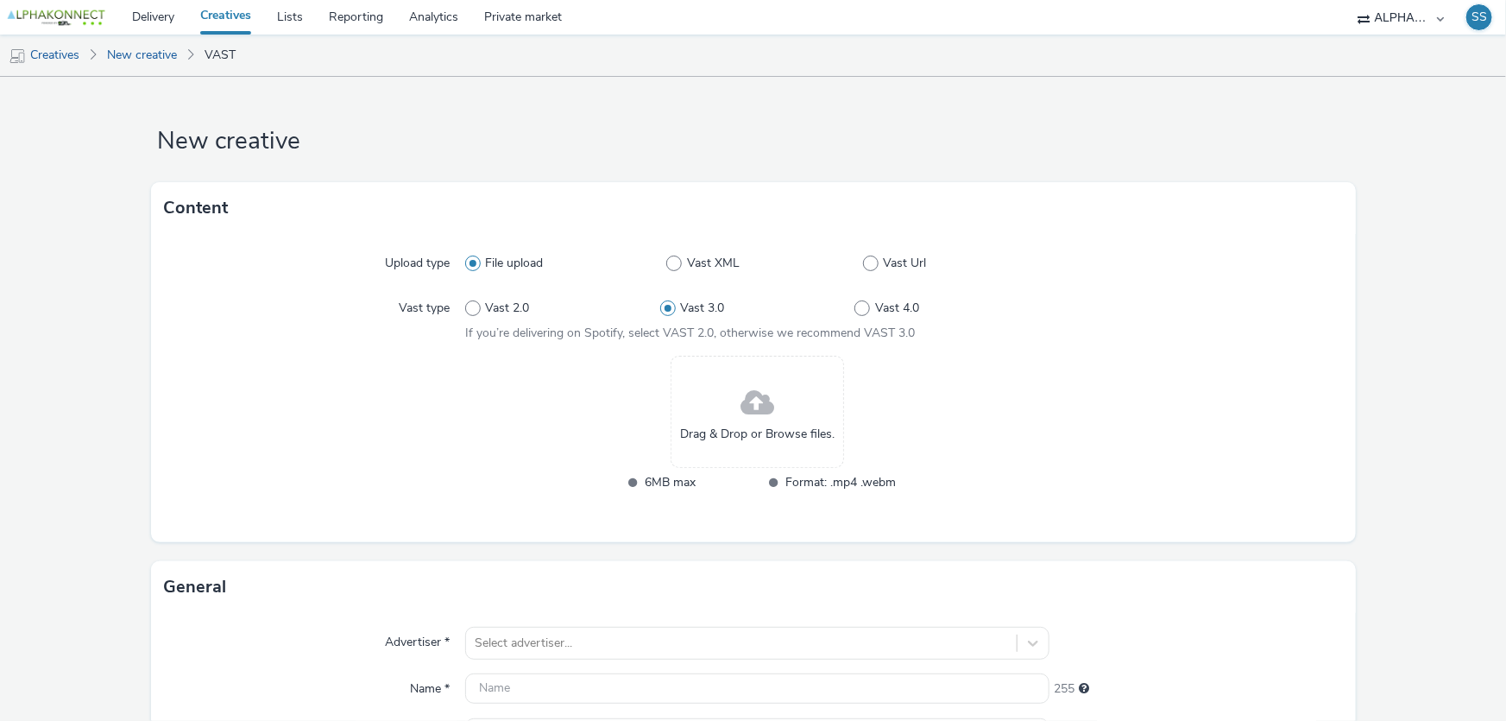
scroll to position [156, 0]
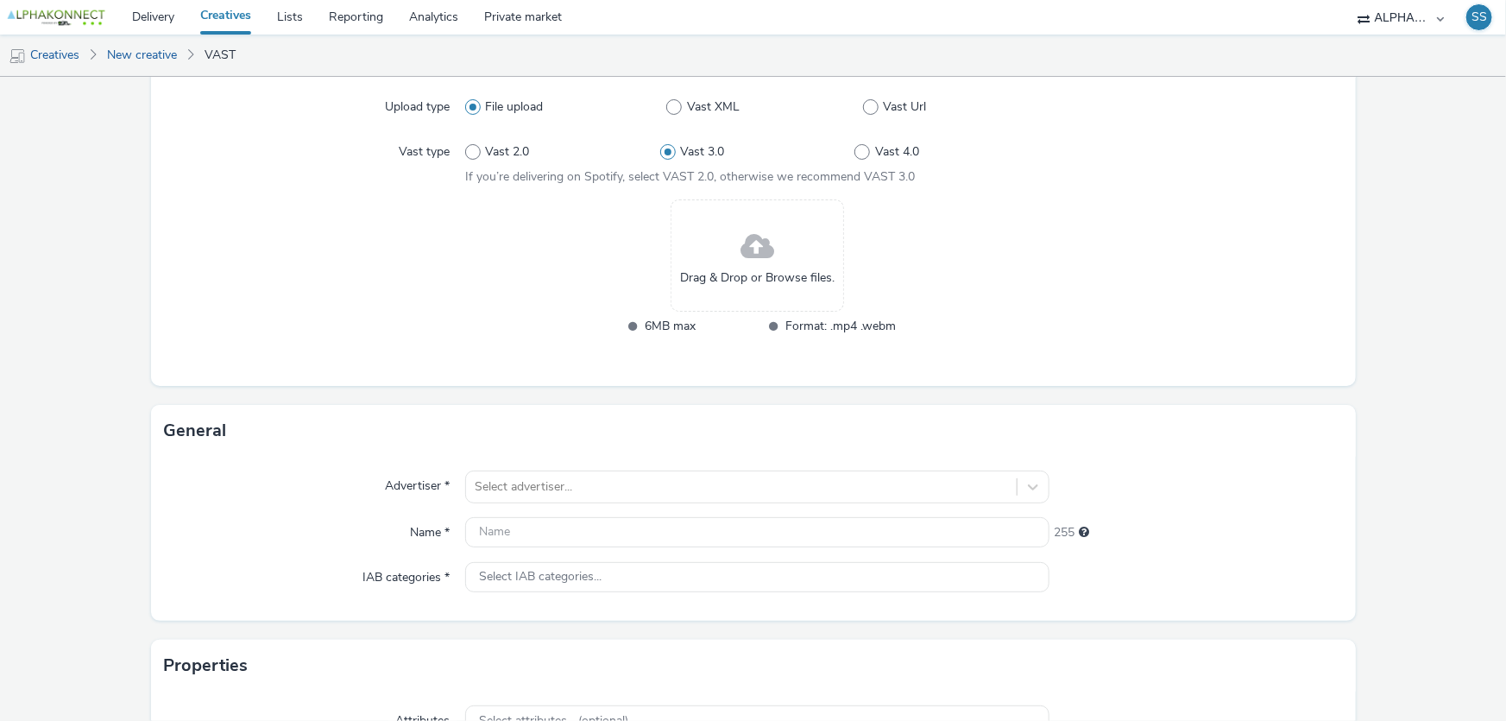
click at [757, 280] on span "Drag & Drop or Browse files." at bounding box center [757, 277] width 154 height 17
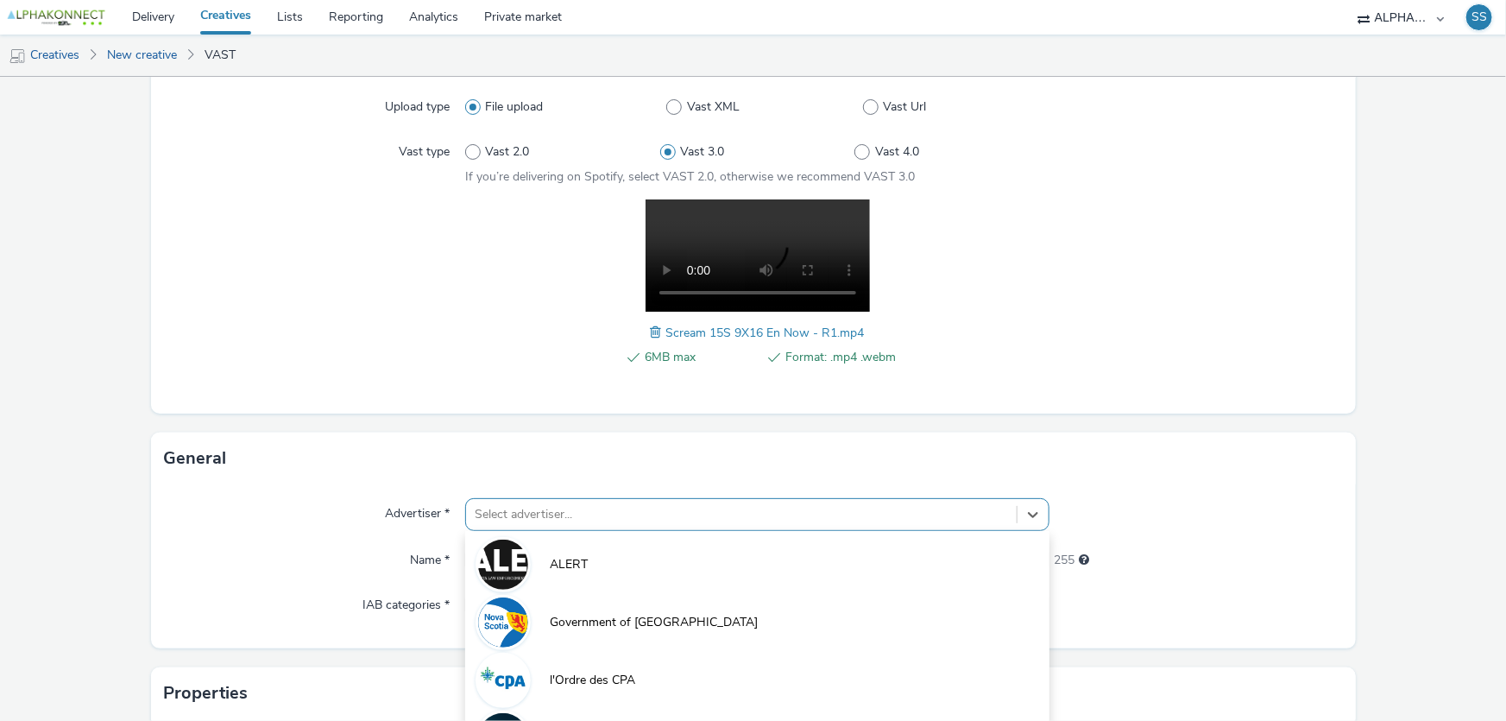
click at [546, 506] on div "option l'Ordre des CPA focused, 3 of 6. 6 results available. Use Up and Down to…" at bounding box center [757, 514] width 584 height 33
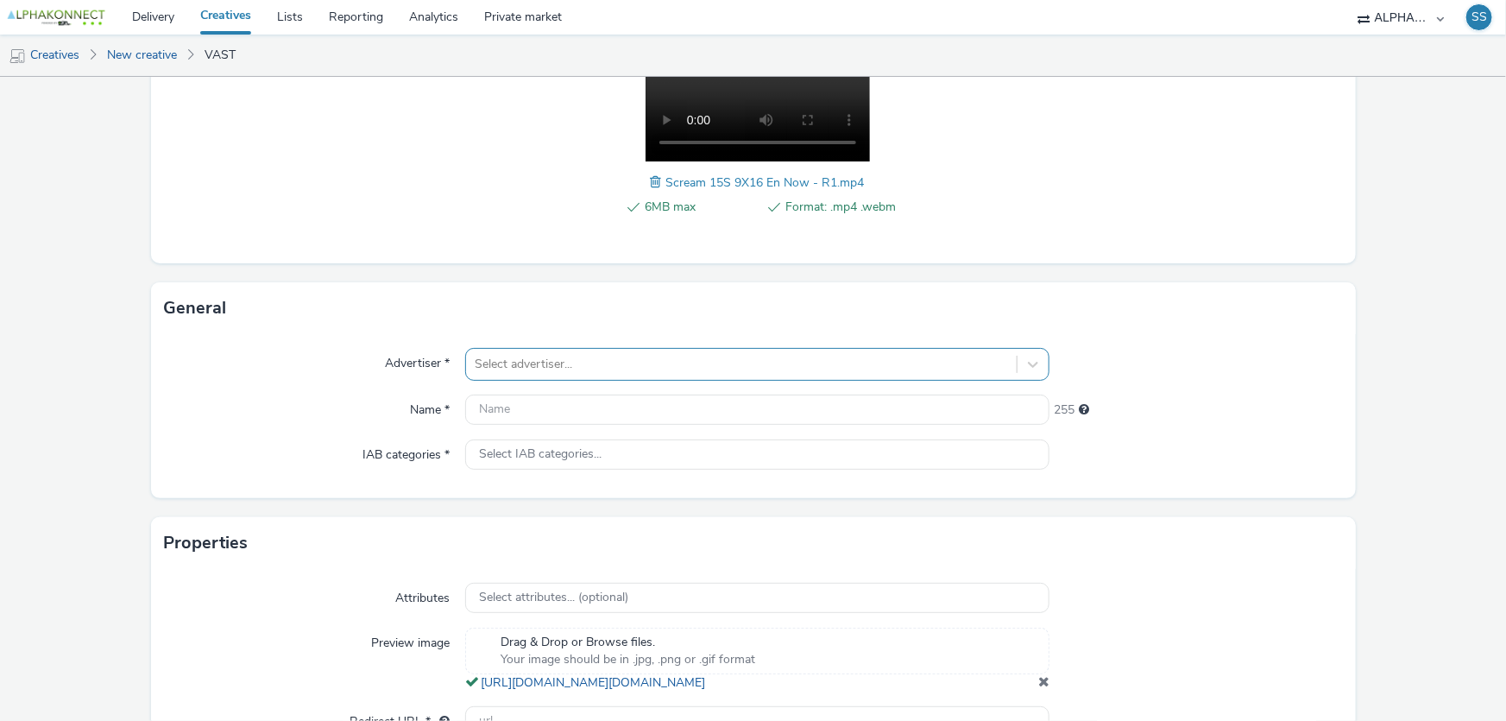
click at [523, 370] on div at bounding box center [741, 364] width 533 height 21
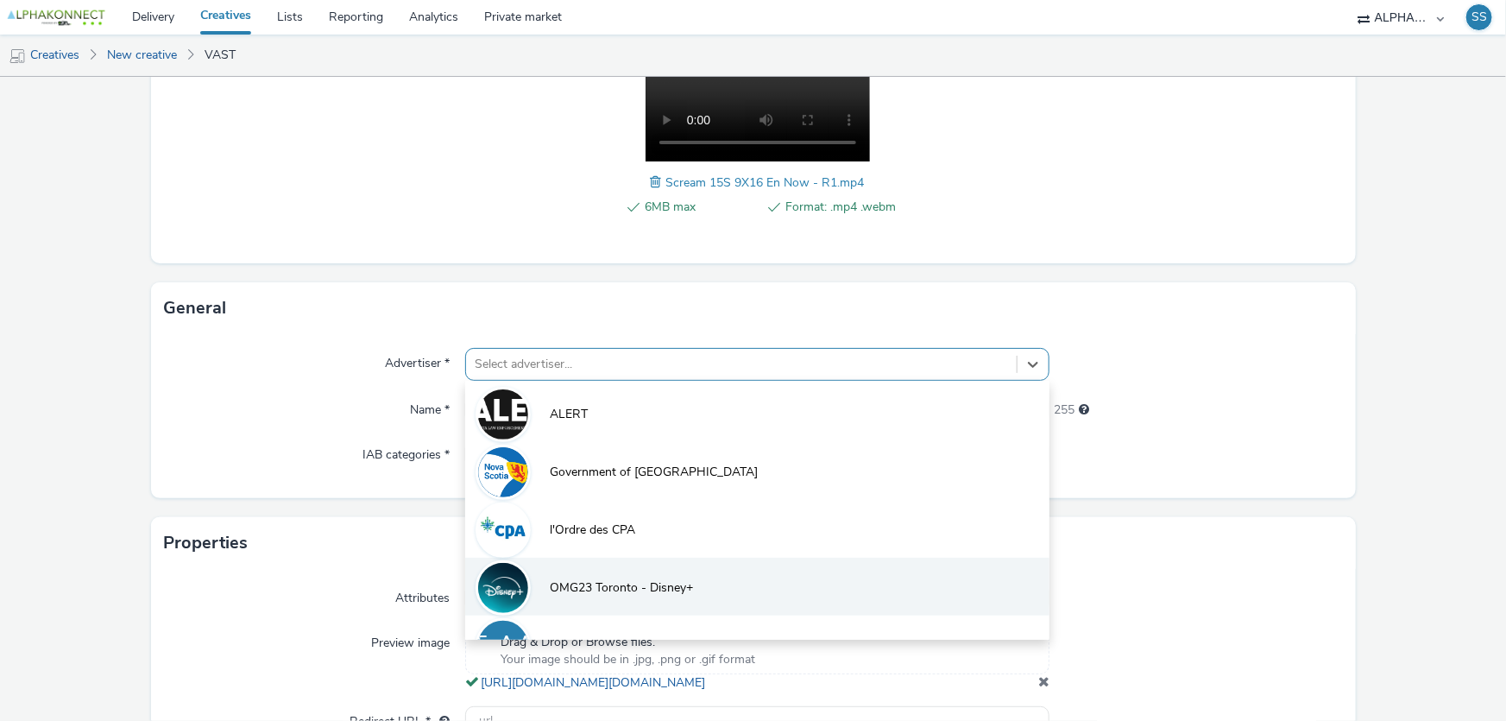
click at [594, 585] on span "OMG23 Toronto - Disney+" at bounding box center [621, 587] width 143 height 17
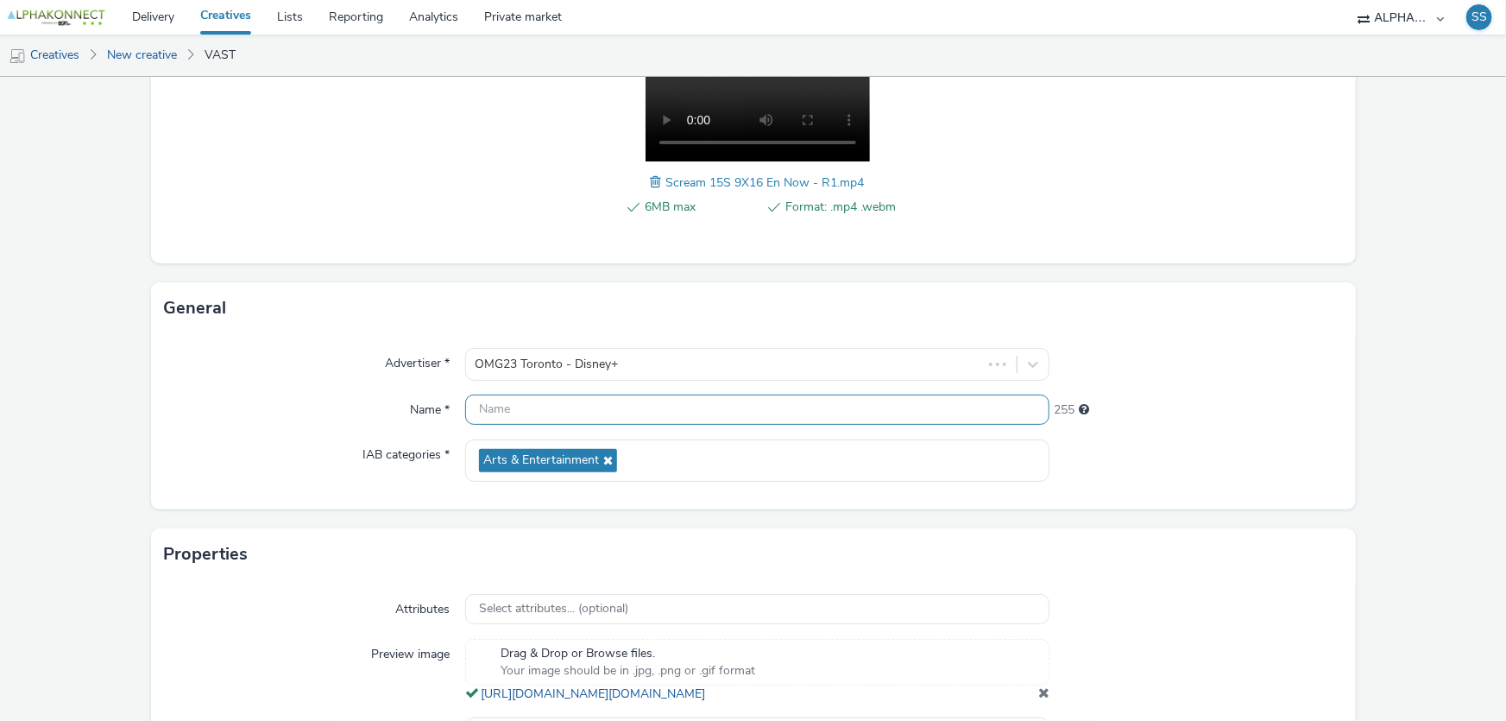
click at [551, 408] on input "text" at bounding box center [757, 409] width 584 height 30
paste input "Scream 15s 9x16 EN Now"
drag, startPoint x: 626, startPoint y: 407, endPoint x: 575, endPoint y: 405, distance: 51.0
click at [575, 405] on input "Scream 15s 9x16 EN Now" at bounding box center [757, 409] width 584 height 30
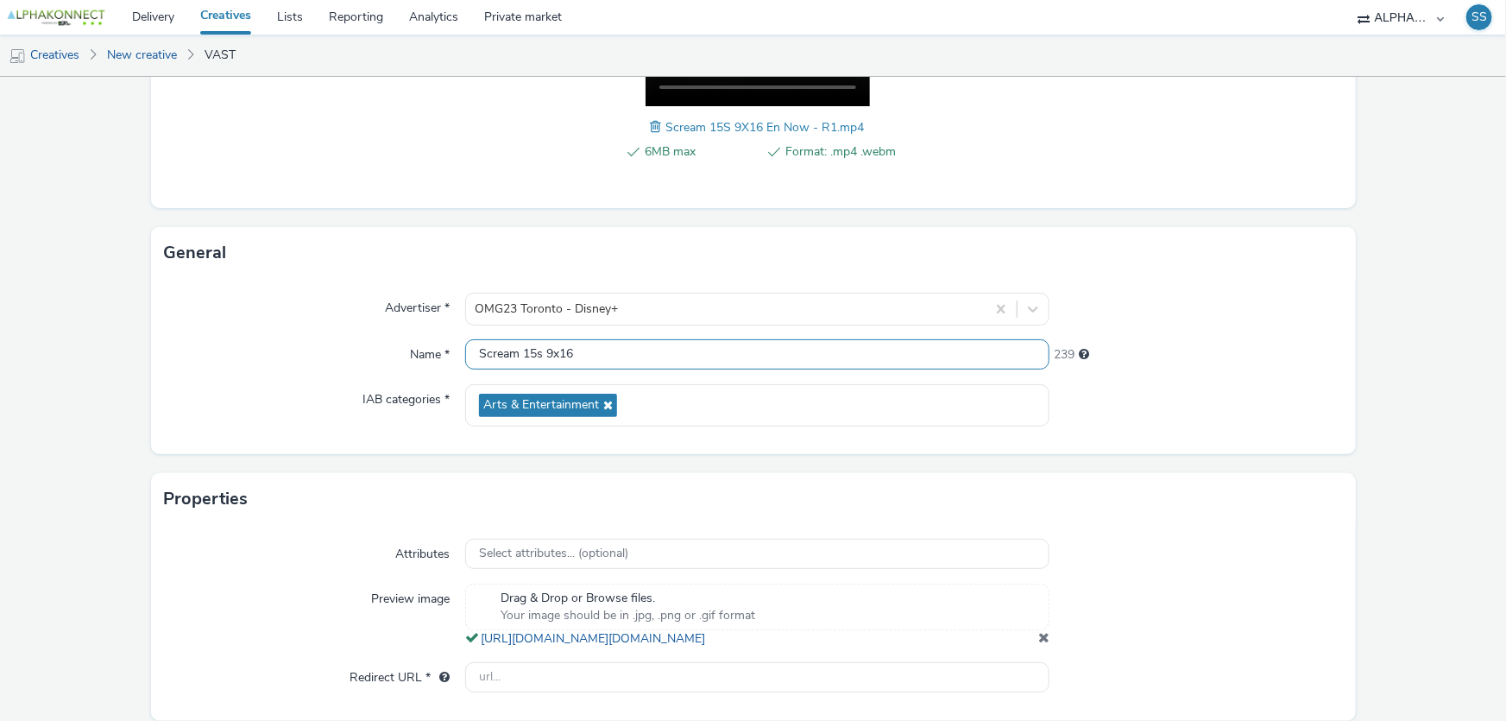
scroll to position [440, 0]
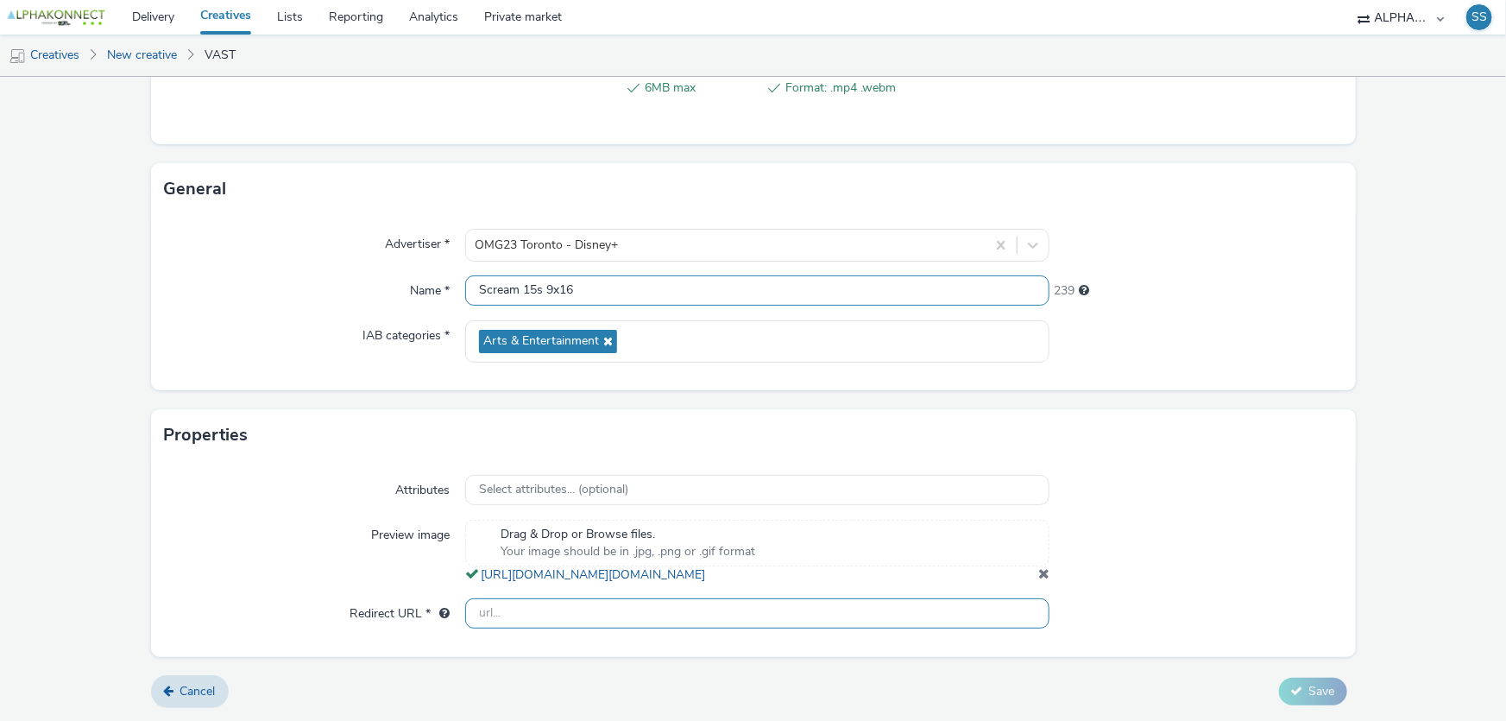
type input "Scream 15s 9x16"
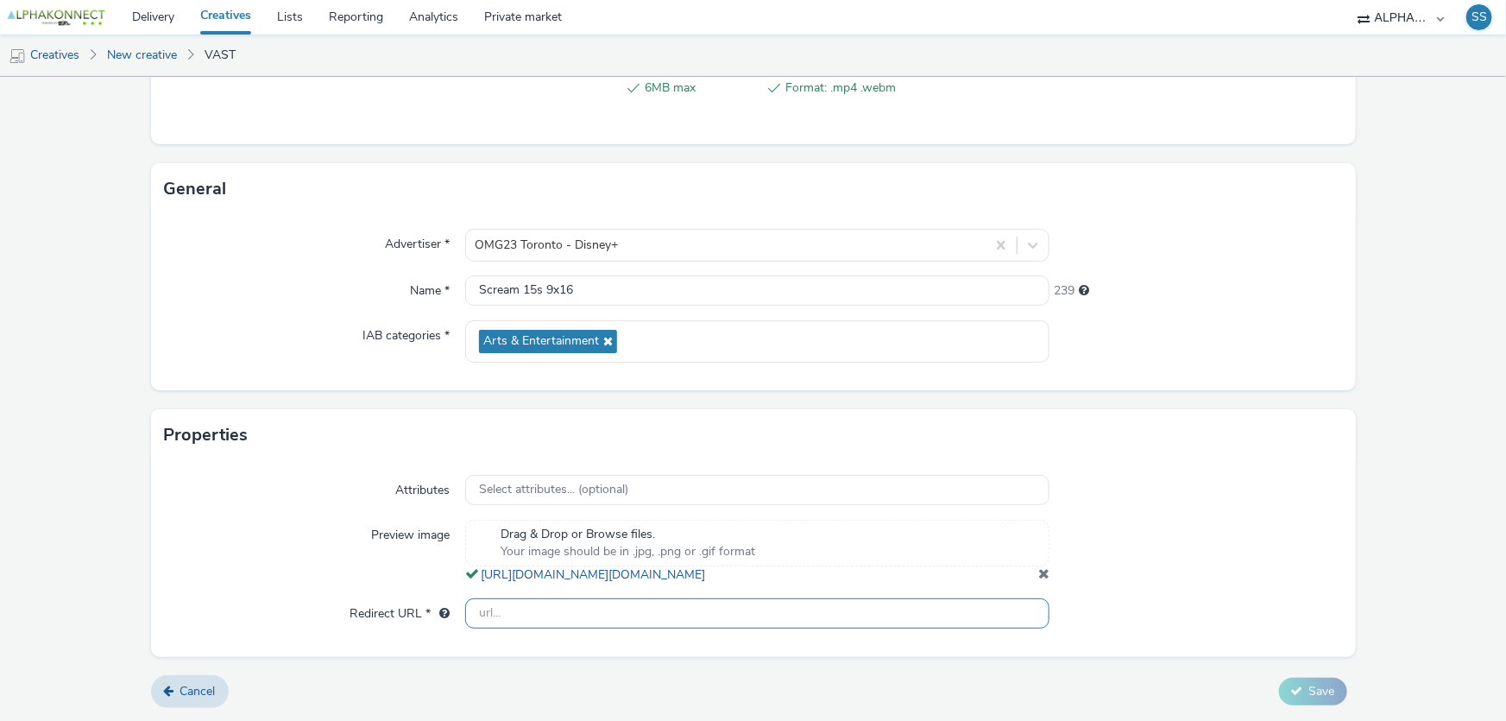
click at [551, 611] on input "text" at bounding box center [757, 613] width 584 height 30
click at [532, 614] on input "text" at bounding box center [757, 613] width 584 height 30
paste input "[URL][DOMAIN_NAME]"
type input "[URL][DOMAIN_NAME]"
click at [1294, 690] on button "Save" at bounding box center [1313, 691] width 68 height 28
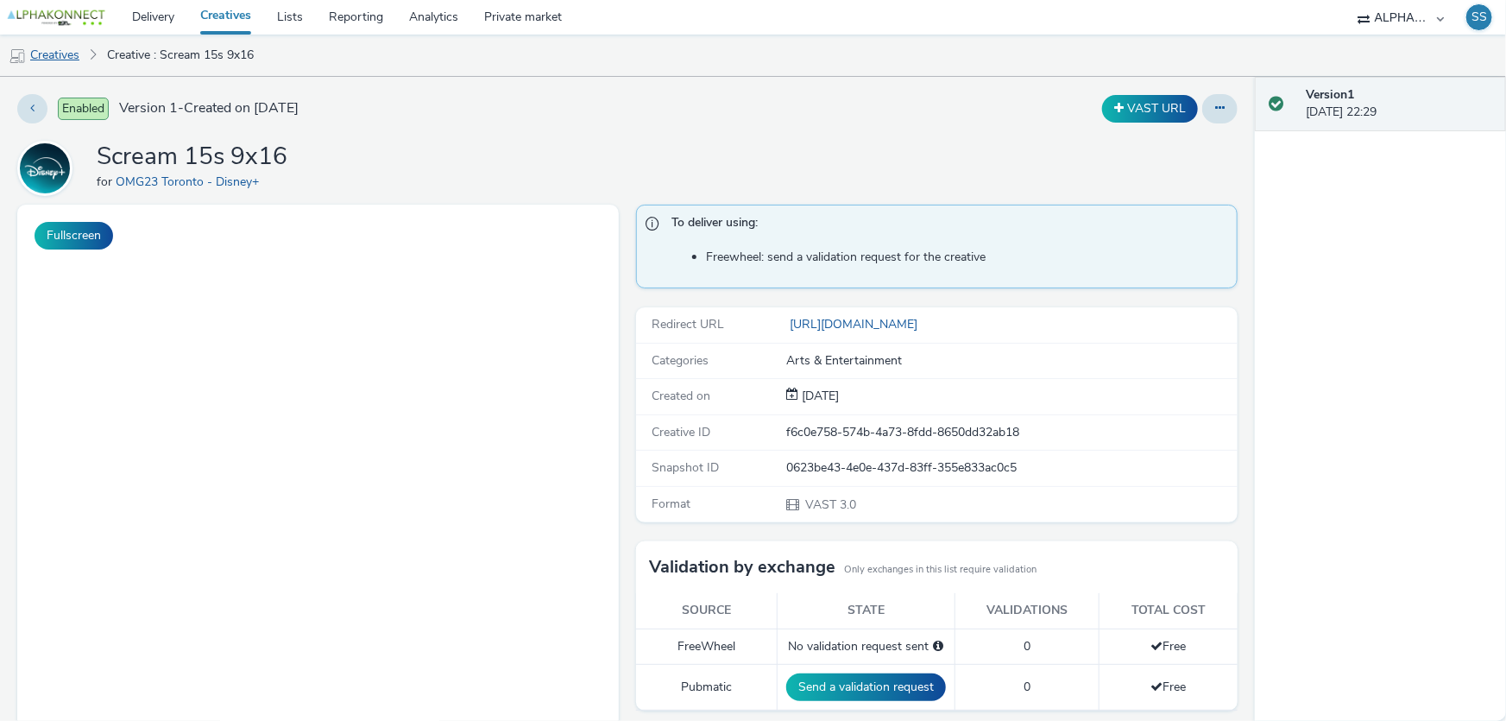
click at [76, 55] on link "Creatives" at bounding box center [44, 55] width 88 height 41
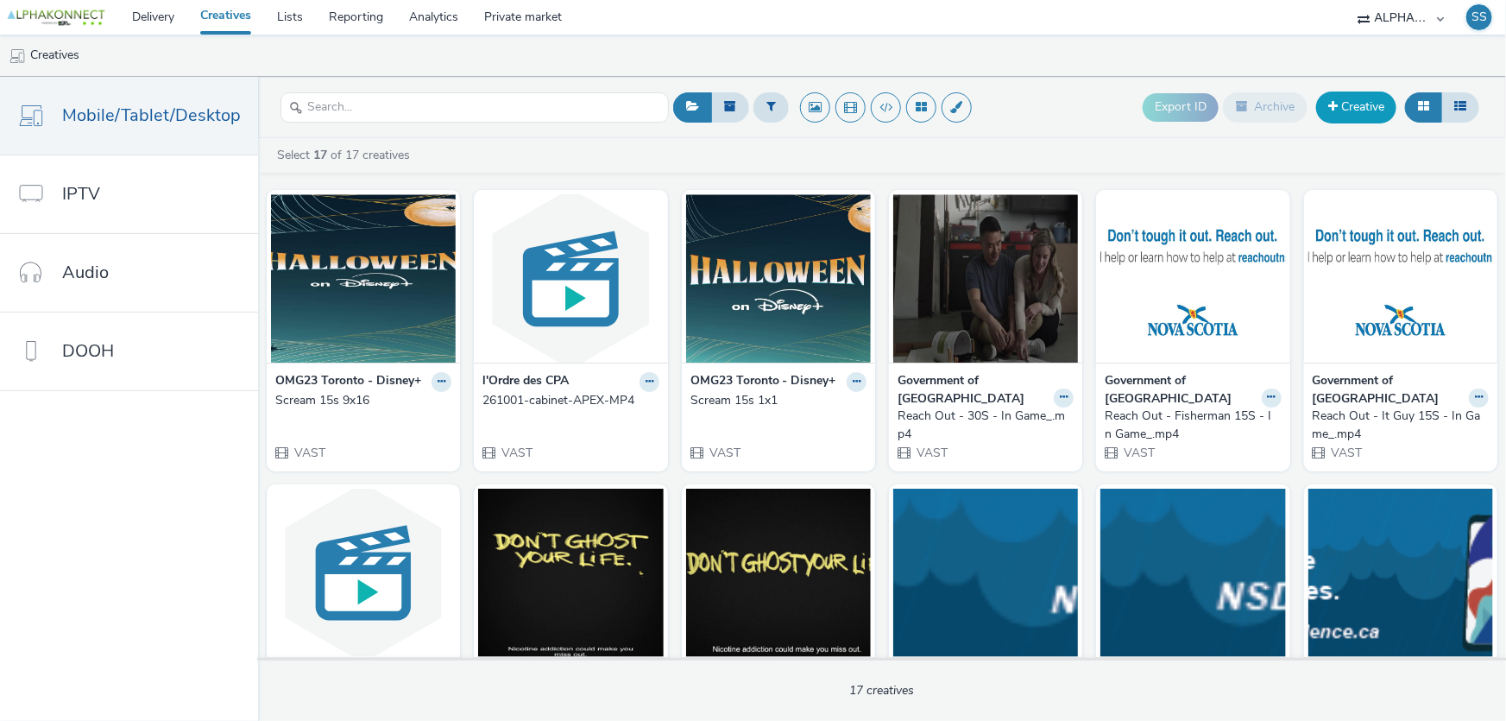
click at [1338, 117] on link "Creative" at bounding box center [1356, 106] width 80 height 31
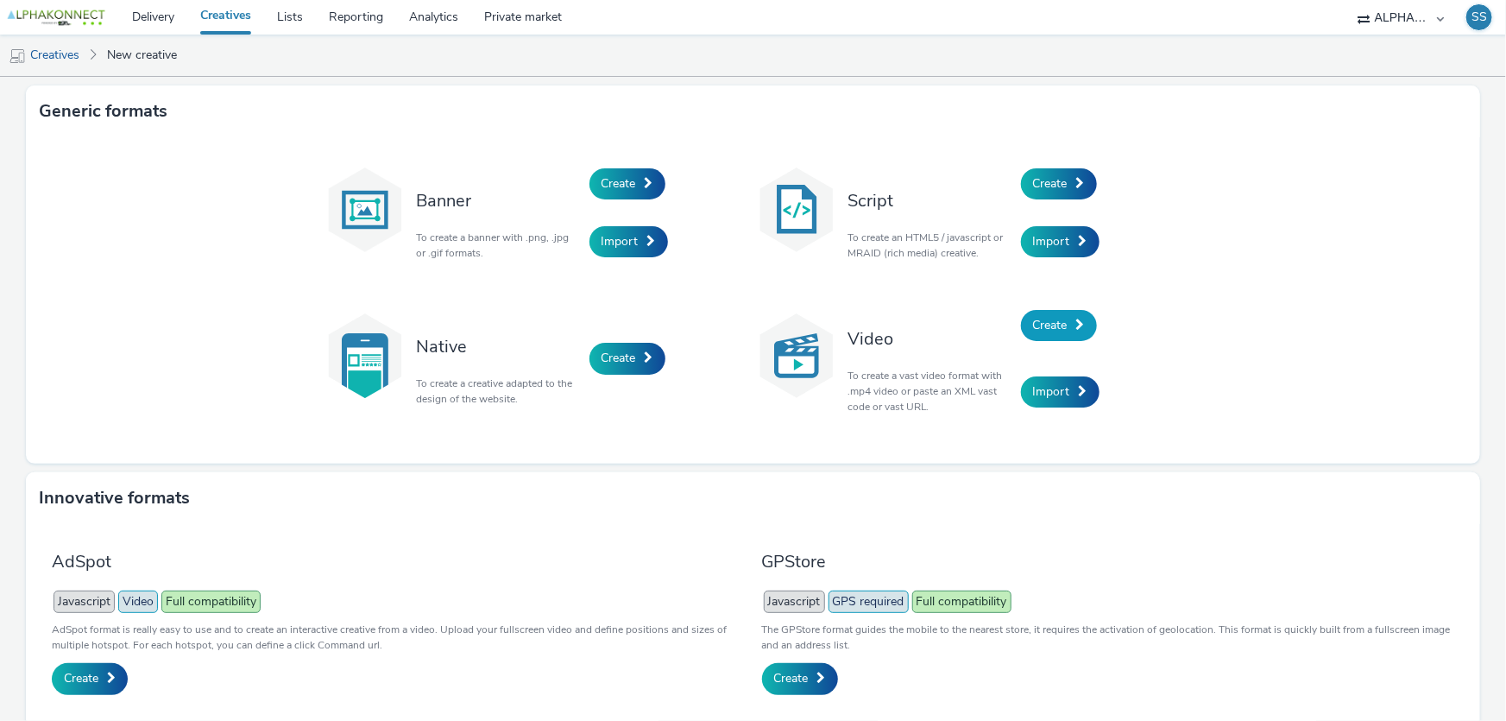
click at [1061, 323] on span "Create" at bounding box center [1050, 325] width 35 height 16
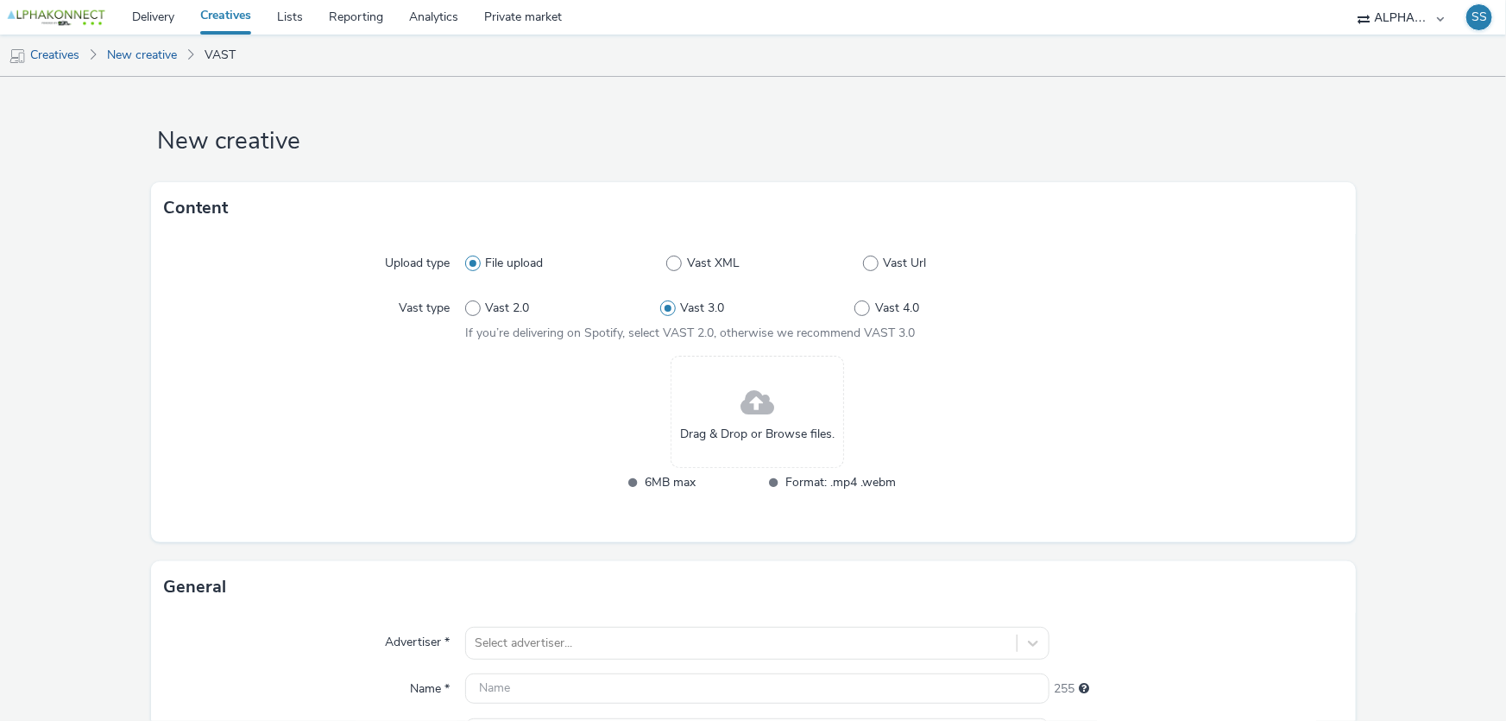
click at [754, 419] on span at bounding box center [757, 404] width 34 height 46
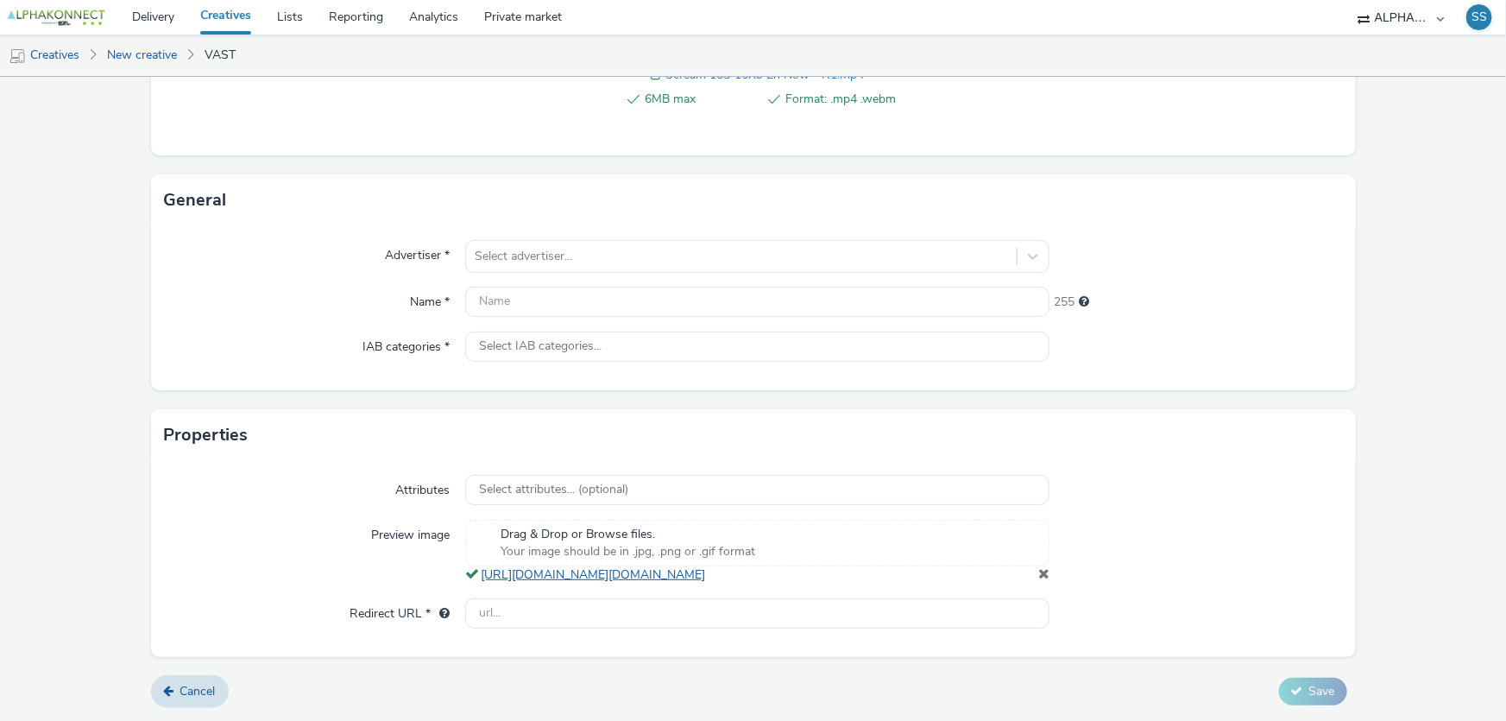
scroll to position [431, 0]
click at [565, 612] on input "text" at bounding box center [757, 613] width 584 height 30
paste input "[URL][DOMAIN_NAME]"
type input "[URL][DOMAIN_NAME]"
click at [532, 286] on input "text" at bounding box center [757, 301] width 584 height 30
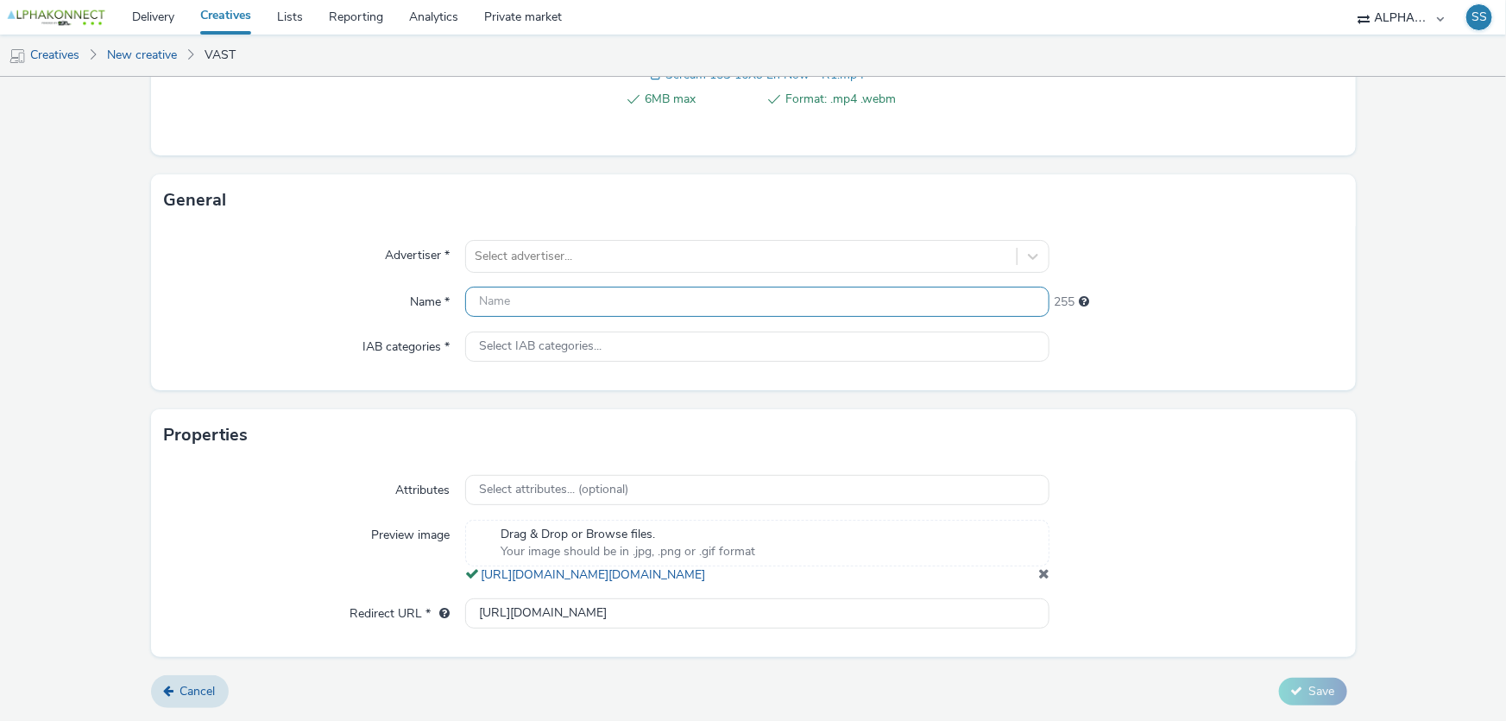
paste input "Scream 15s 16x9 EN Now"
type input "Scream 15s 16x9 EN Now"
click at [530, 246] on div at bounding box center [741, 256] width 533 height 21
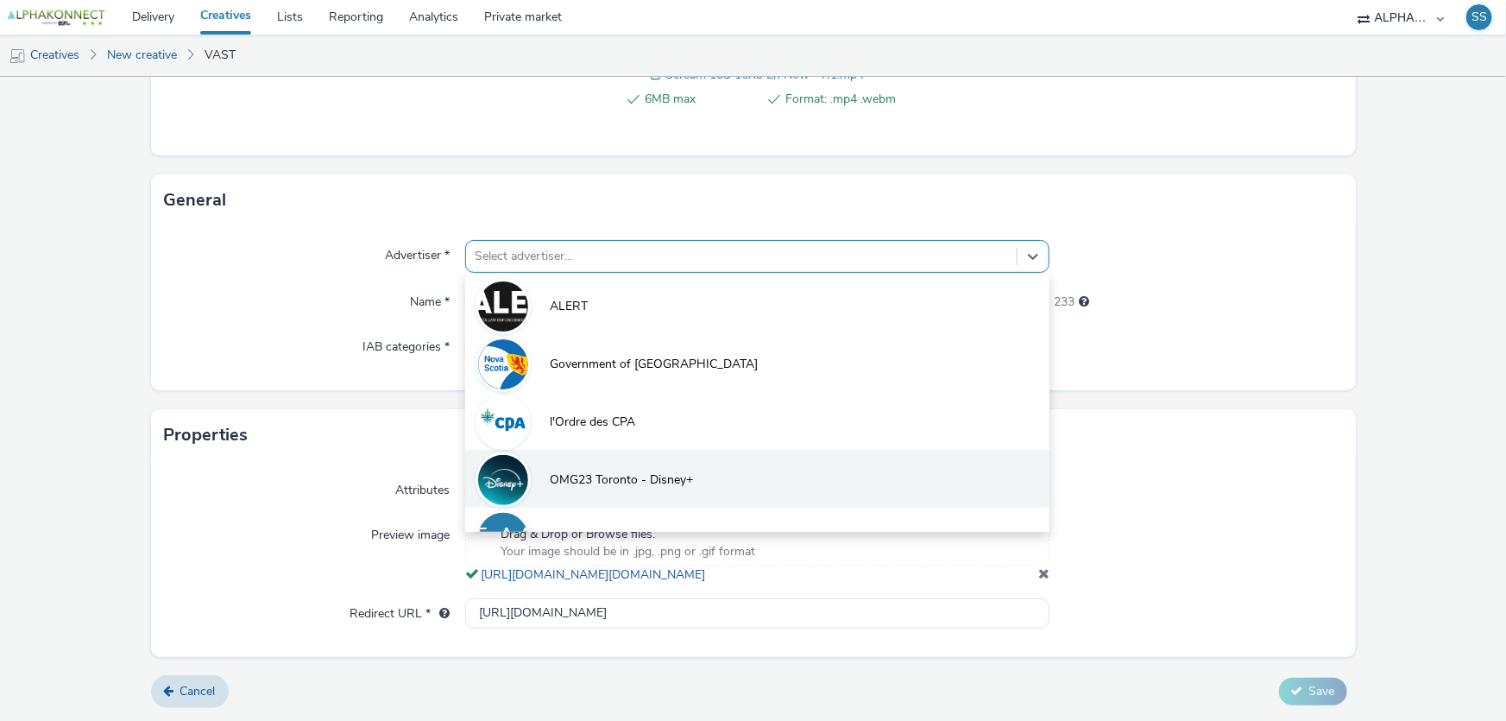
click at [570, 471] on span "OMG23 Toronto - Disney+" at bounding box center [621, 479] width 143 height 17
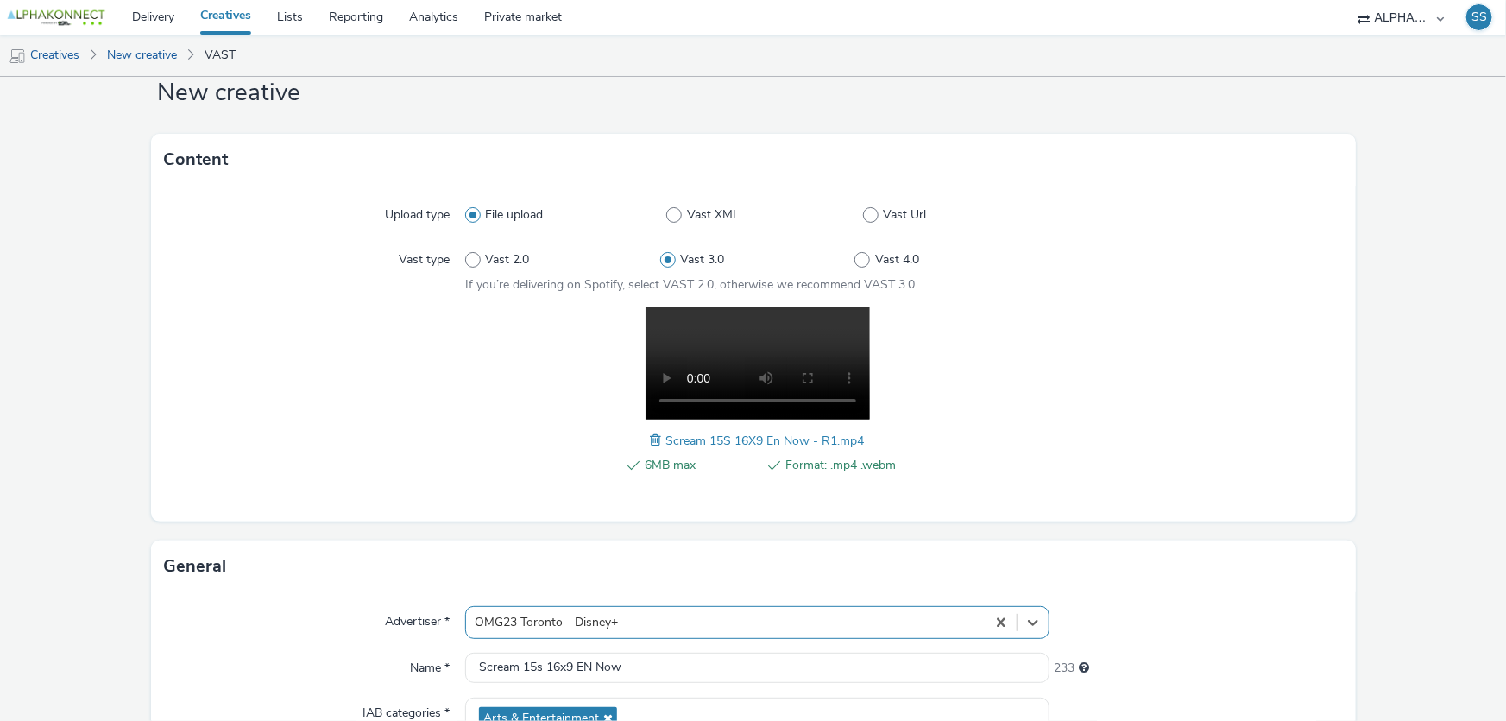
scroll to position [440, 0]
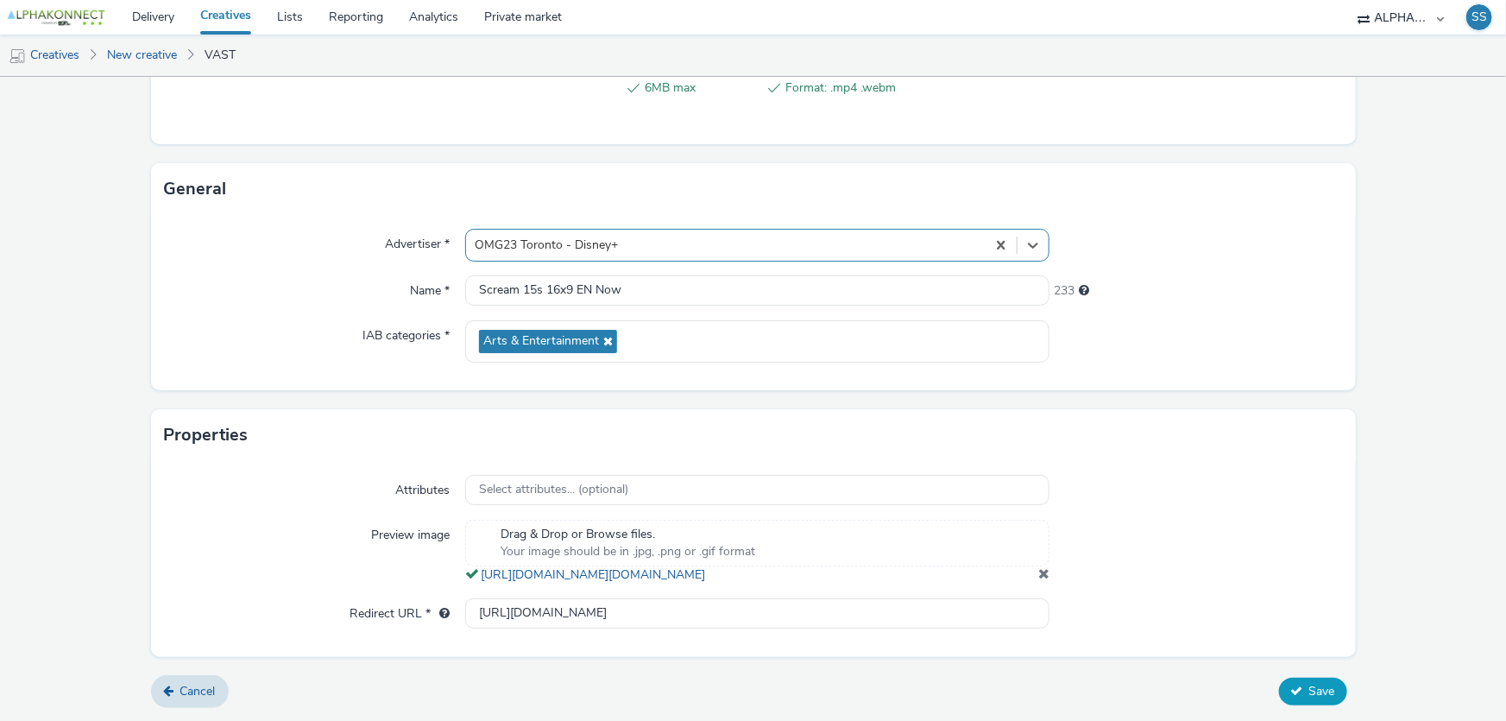
click at [1294, 696] on button "Save" at bounding box center [1313, 691] width 68 height 28
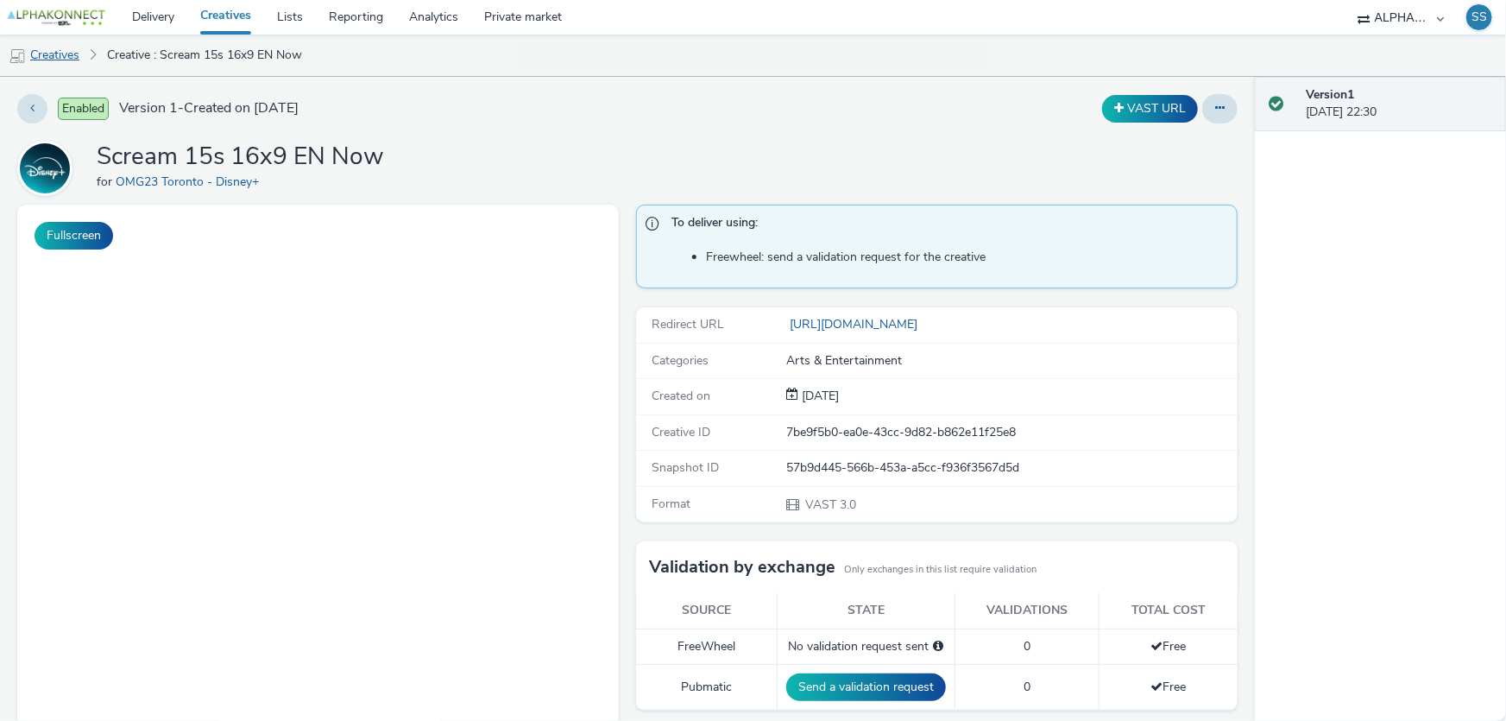
click at [43, 60] on link "Creatives" at bounding box center [44, 55] width 88 height 41
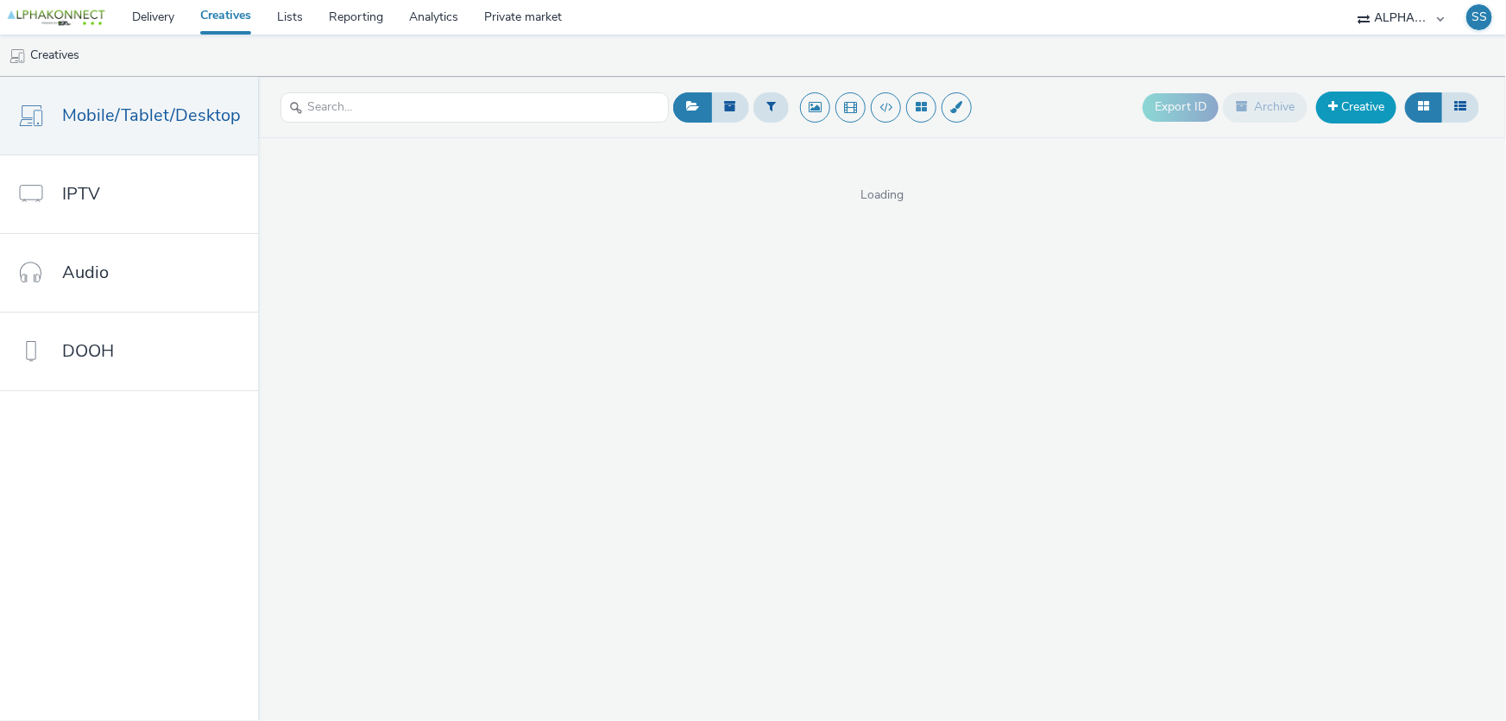
click at [1365, 113] on link "Creative" at bounding box center [1356, 106] width 80 height 31
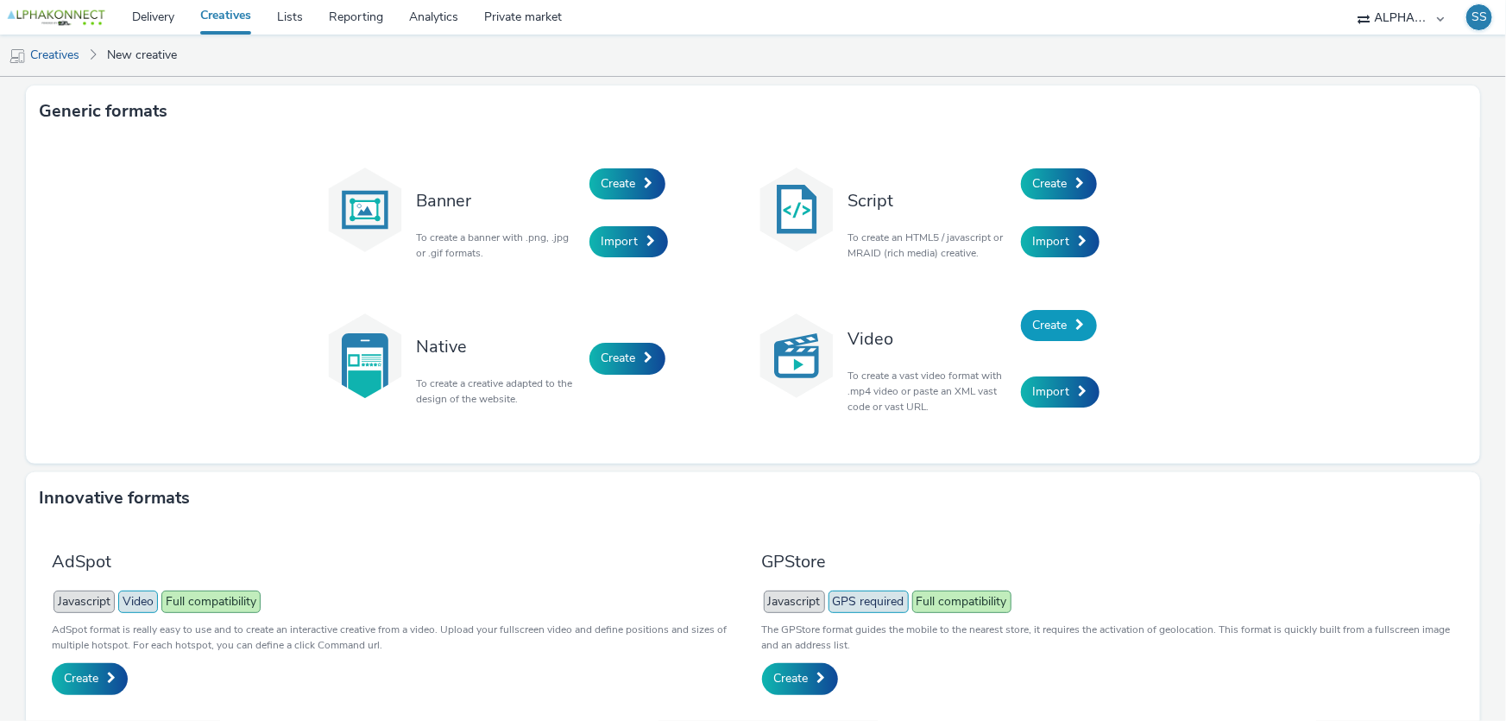
click at [1057, 326] on span "Create" at bounding box center [1050, 325] width 35 height 16
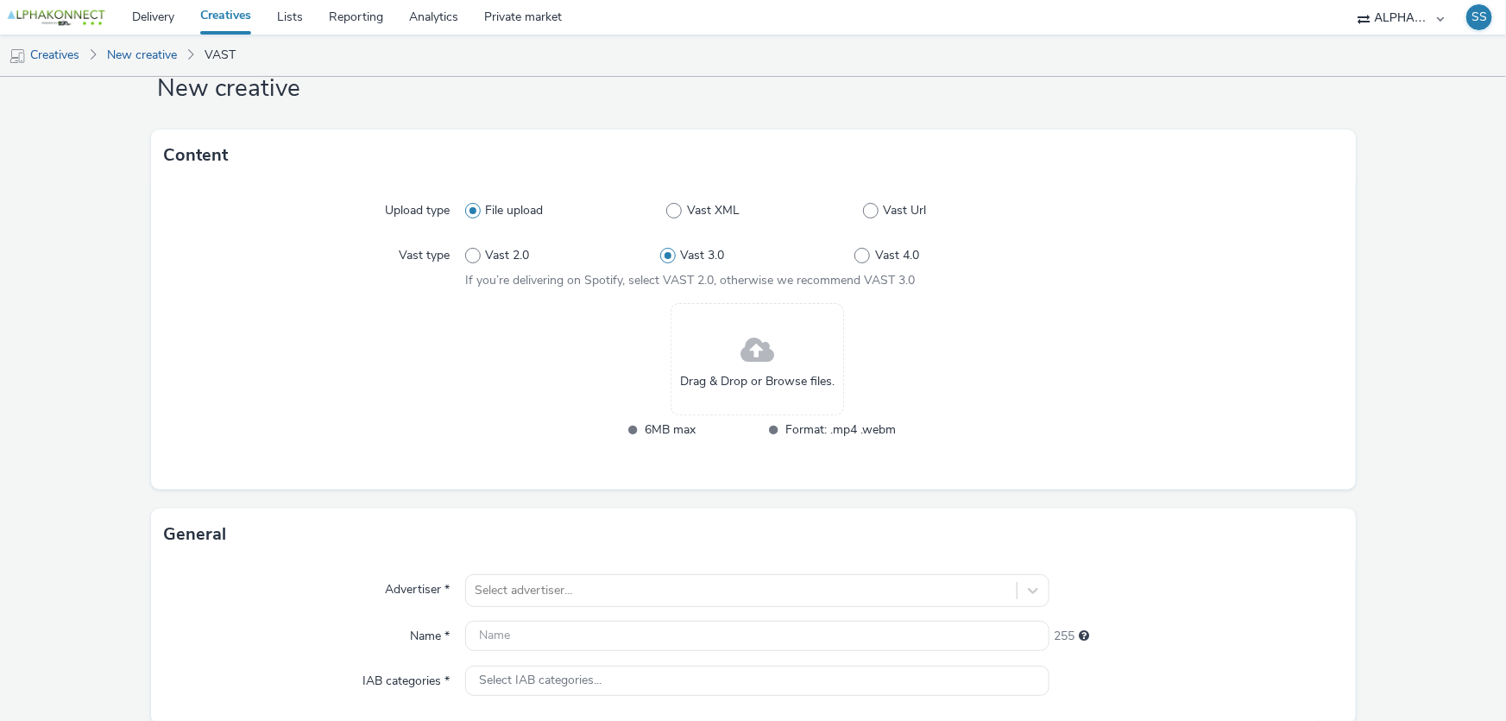
scroll to position [156, 0]
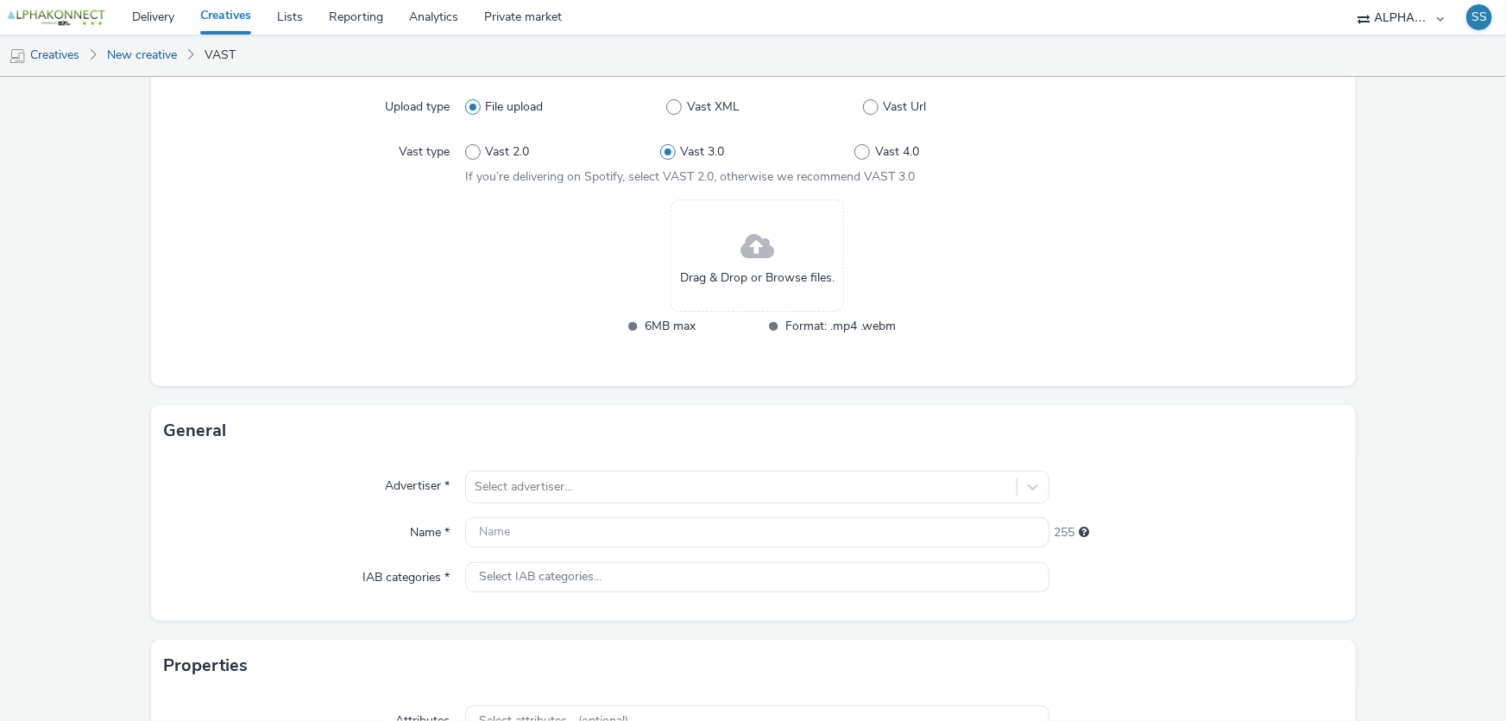
click at [758, 263] on span at bounding box center [757, 247] width 34 height 46
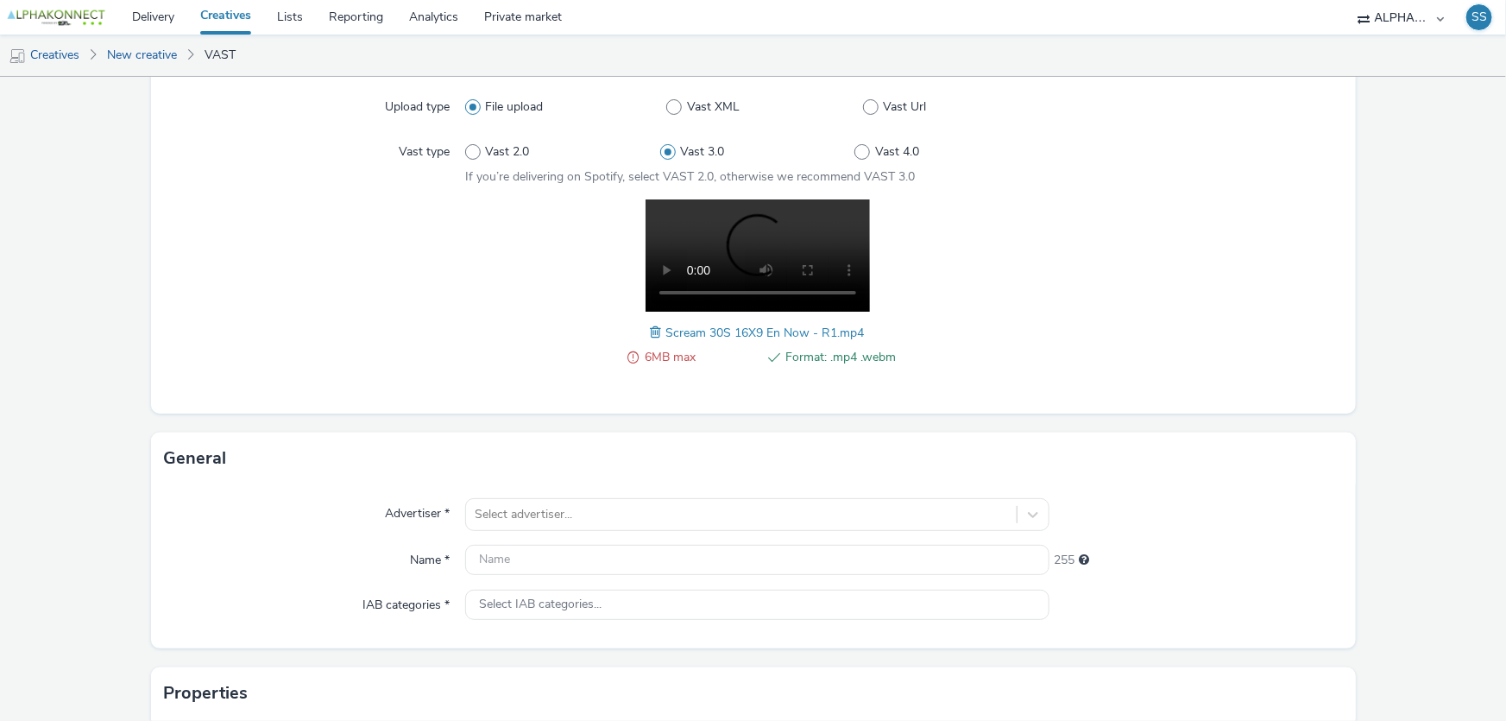
click at [673, 387] on div "Upload type File upload Vast XML Vast Url Vast type Vast 2.0 Vast 3.0 Vast 4.0 …" at bounding box center [753, 246] width 1205 height 336
click at [639, 328] on div "6MB max Format: .mp4 .webm Scream 30S 16X9 En Now - R1.mp4" at bounding box center [757, 292] width 584 height 186
click at [651, 330] on span at bounding box center [659, 332] width 16 height 19
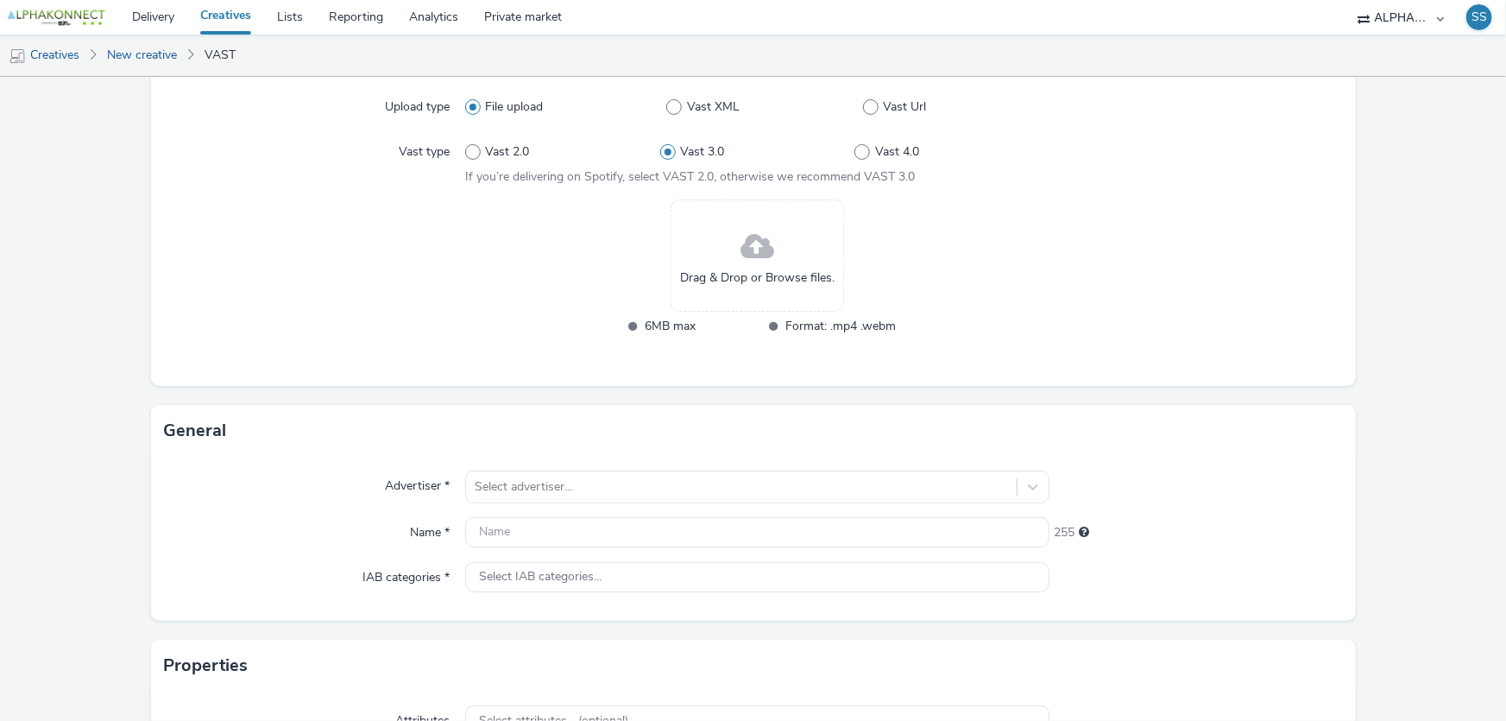
click at [731, 249] on div "Drag & Drop or Browse files." at bounding box center [756, 255] width 173 height 112
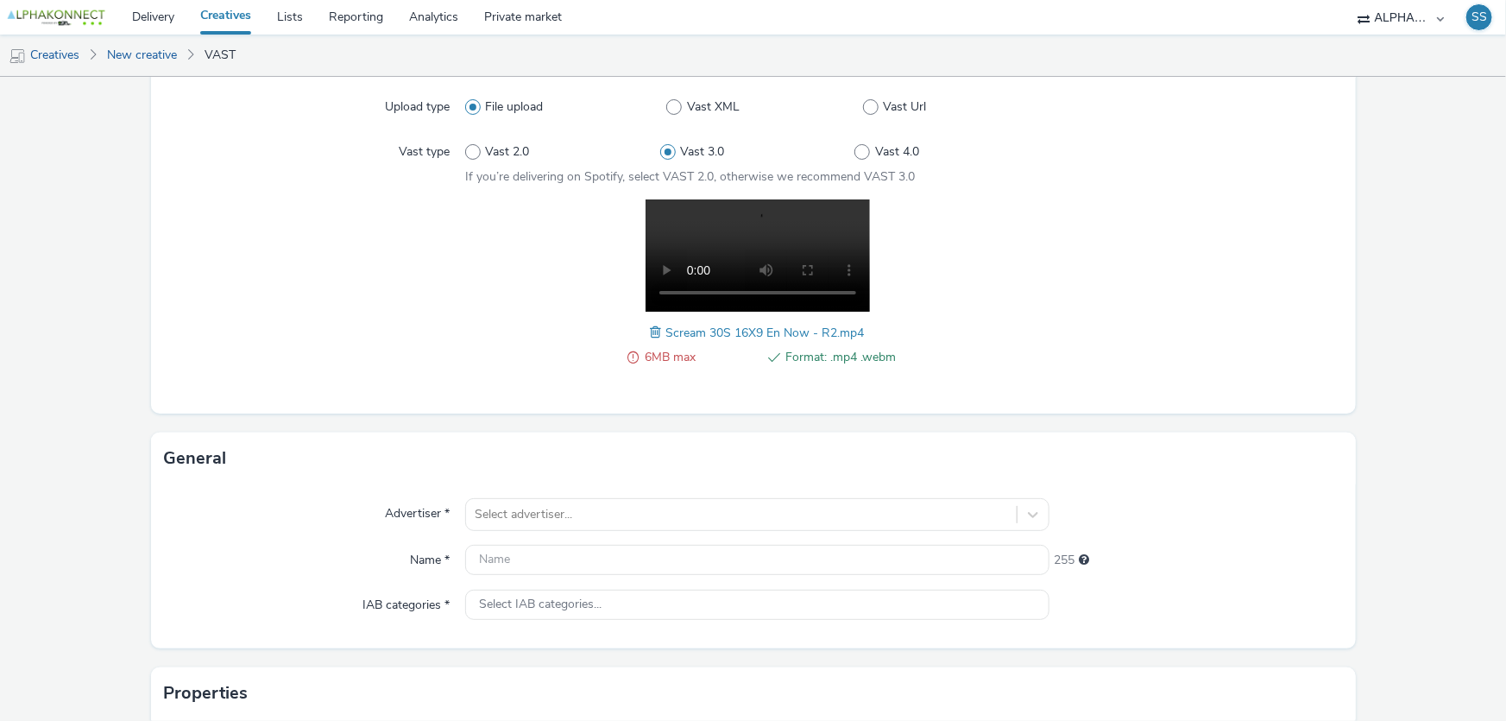
scroll to position [0, 0]
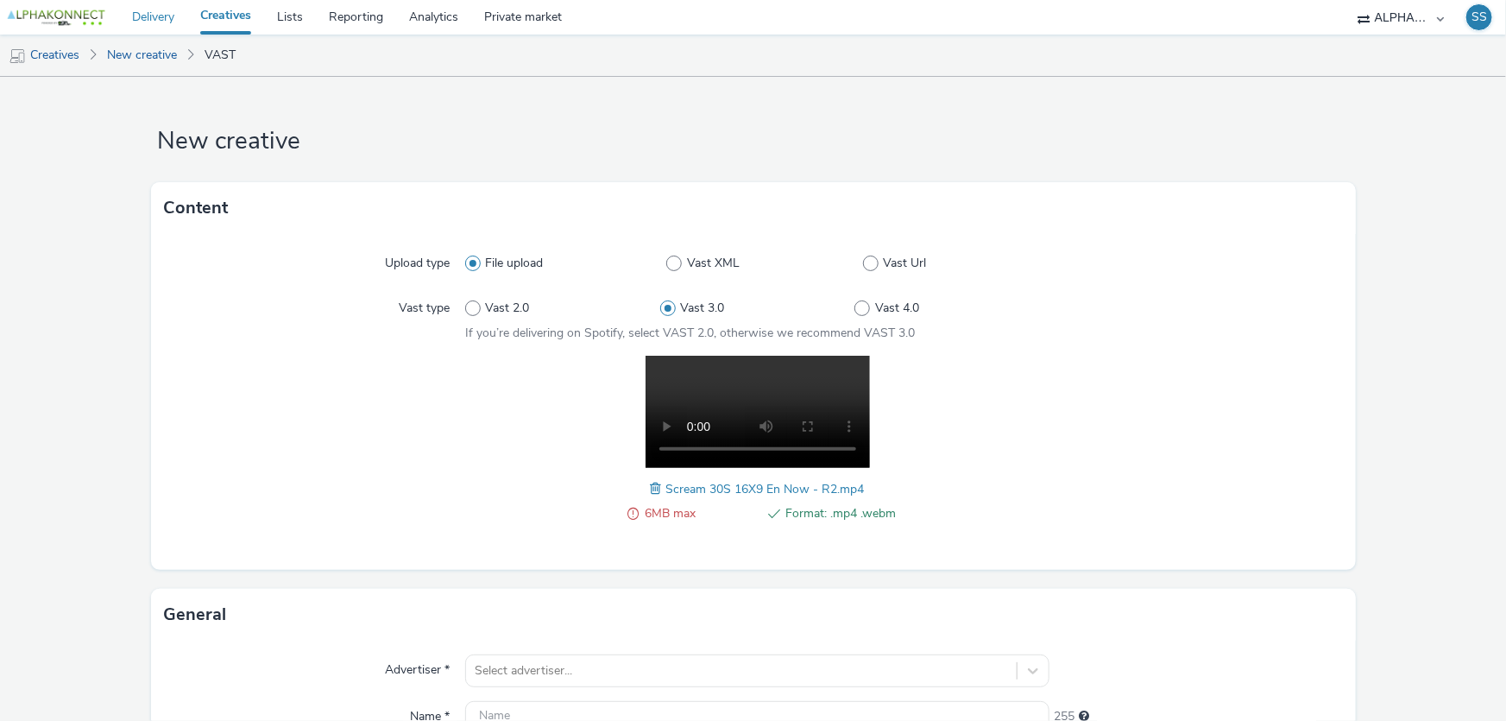
click at [179, 10] on link "Delivery" at bounding box center [153, 17] width 68 height 35
